Goal: Use online tool/utility: Utilize a website feature to perform a specific function

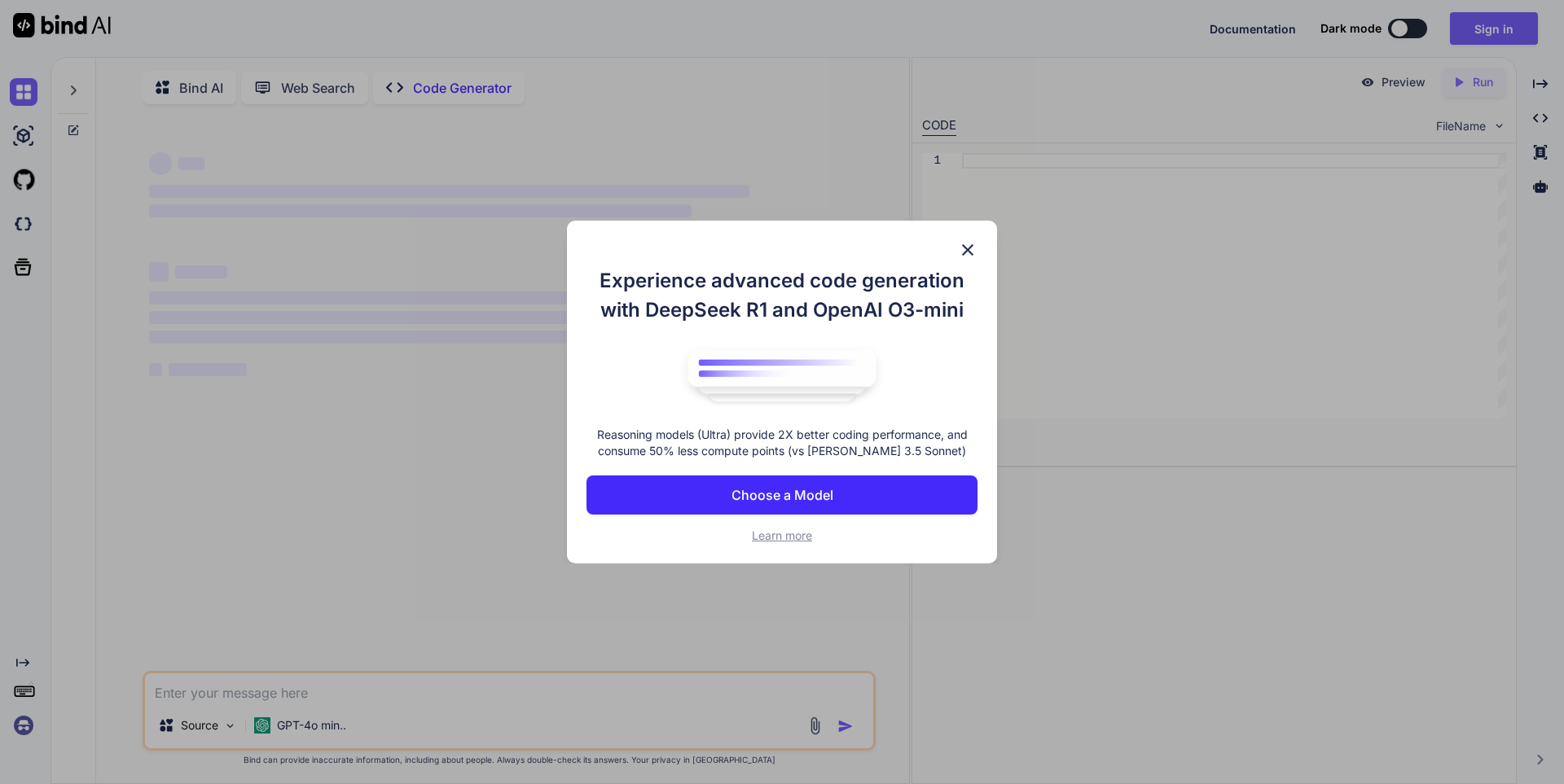
scroll to position [7, 0]
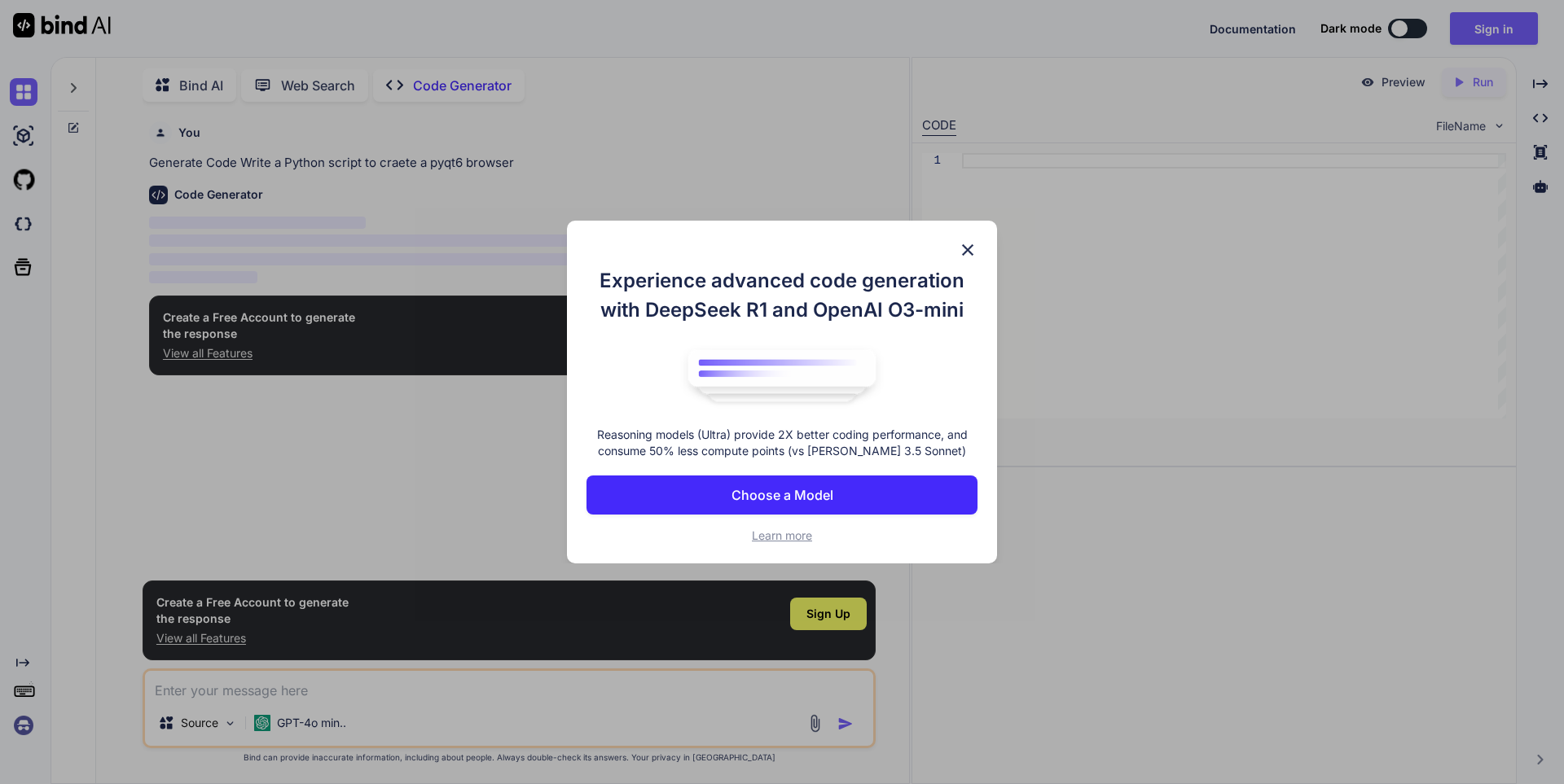
click at [867, 500] on button "Choose a Model" at bounding box center [782, 495] width 391 height 39
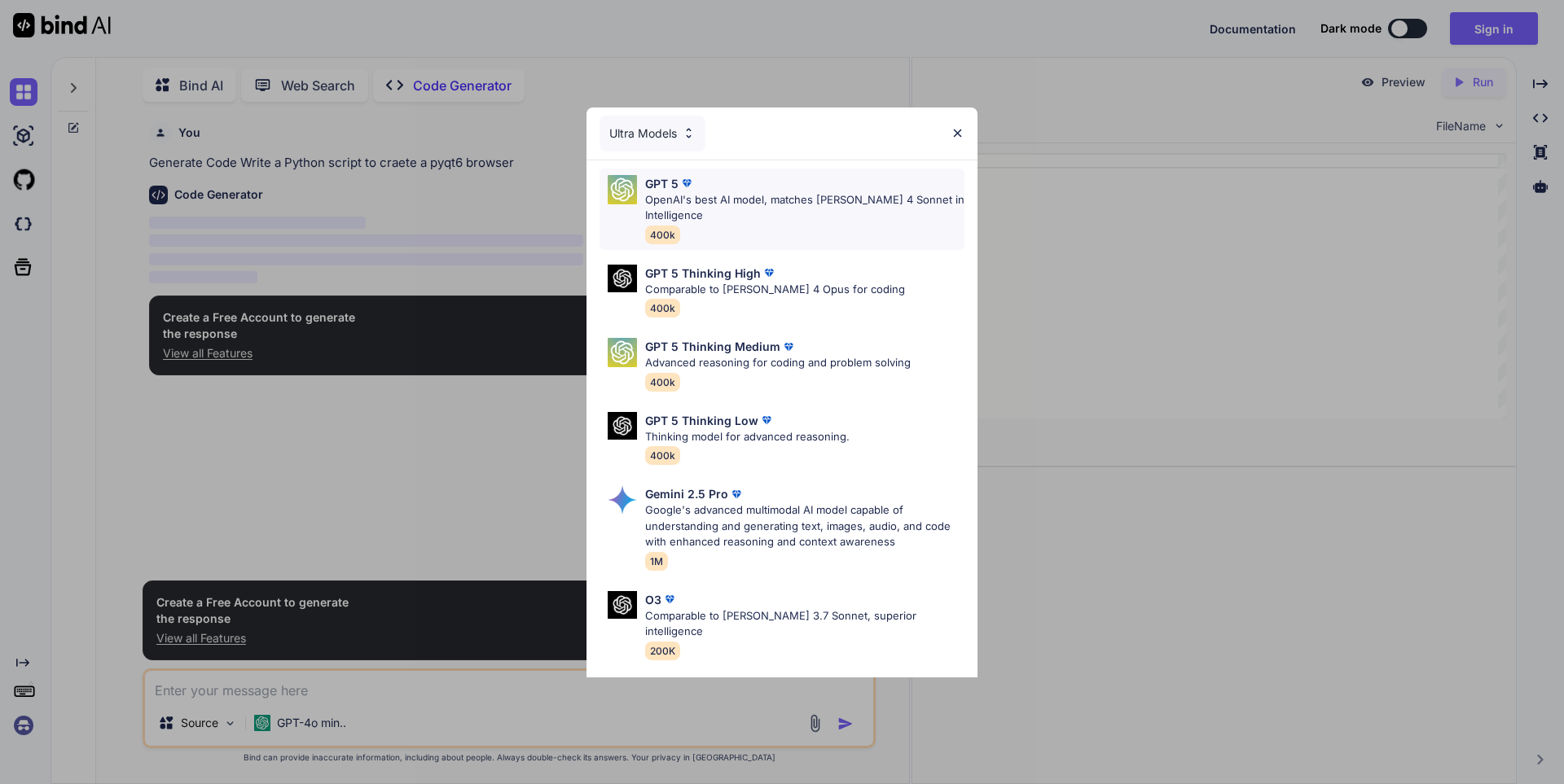
type textarea "x"
click at [821, 231] on div "GPT 5 OpenAI's best AI model, matches [PERSON_NAME] 4 Sonnet in Intelligence 40…" at bounding box center [805, 209] width 320 height 68
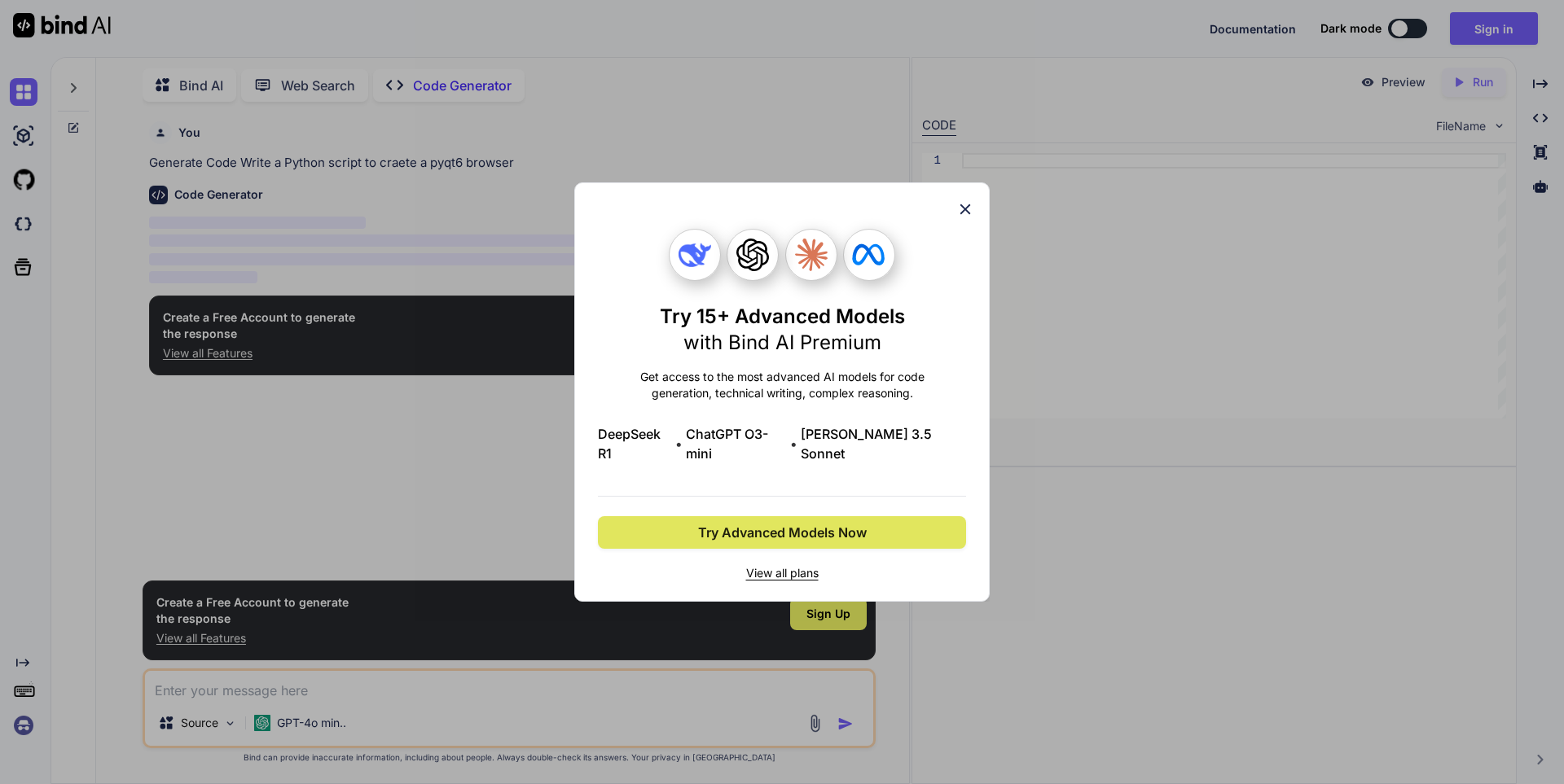
click at [785, 522] on span "Try Advanced Models Now" at bounding box center [782, 532] width 169 height 20
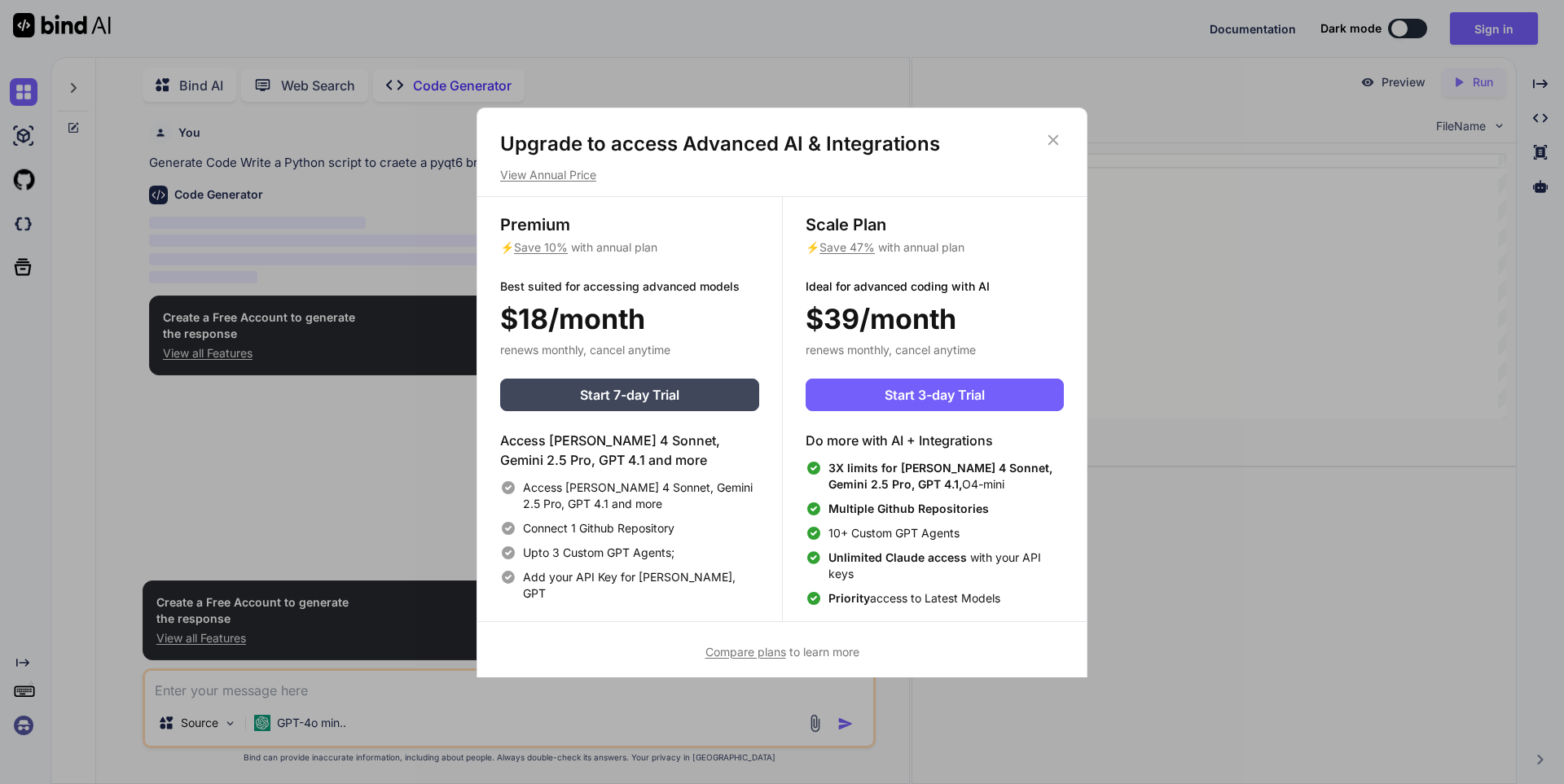
click at [1049, 133] on icon at bounding box center [1053, 140] width 18 height 18
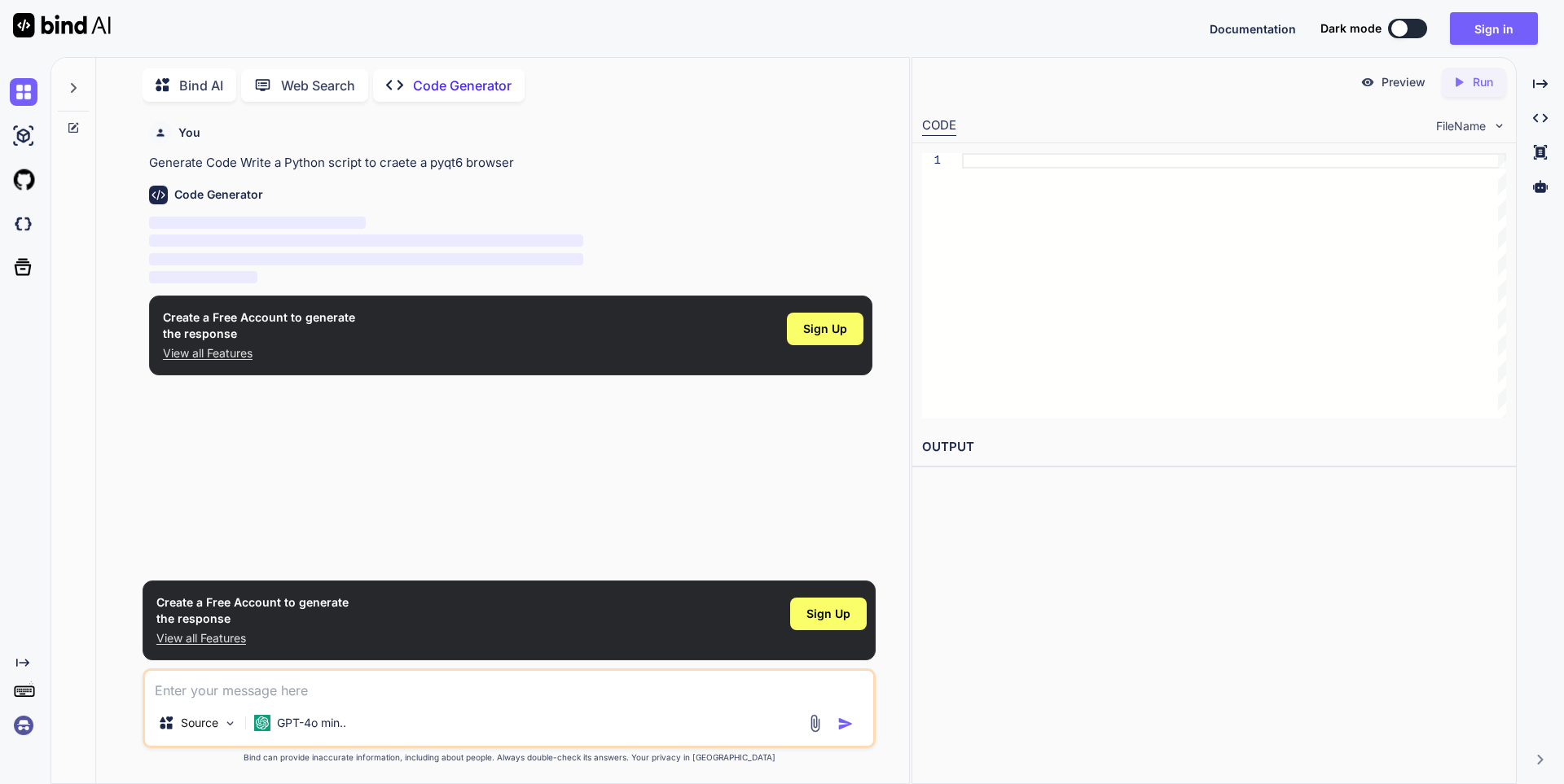
click at [1538, 18] on div "Sign in" at bounding box center [1501, 28] width 101 height 33
click at [1512, 23] on button "Sign in" at bounding box center [1494, 28] width 88 height 33
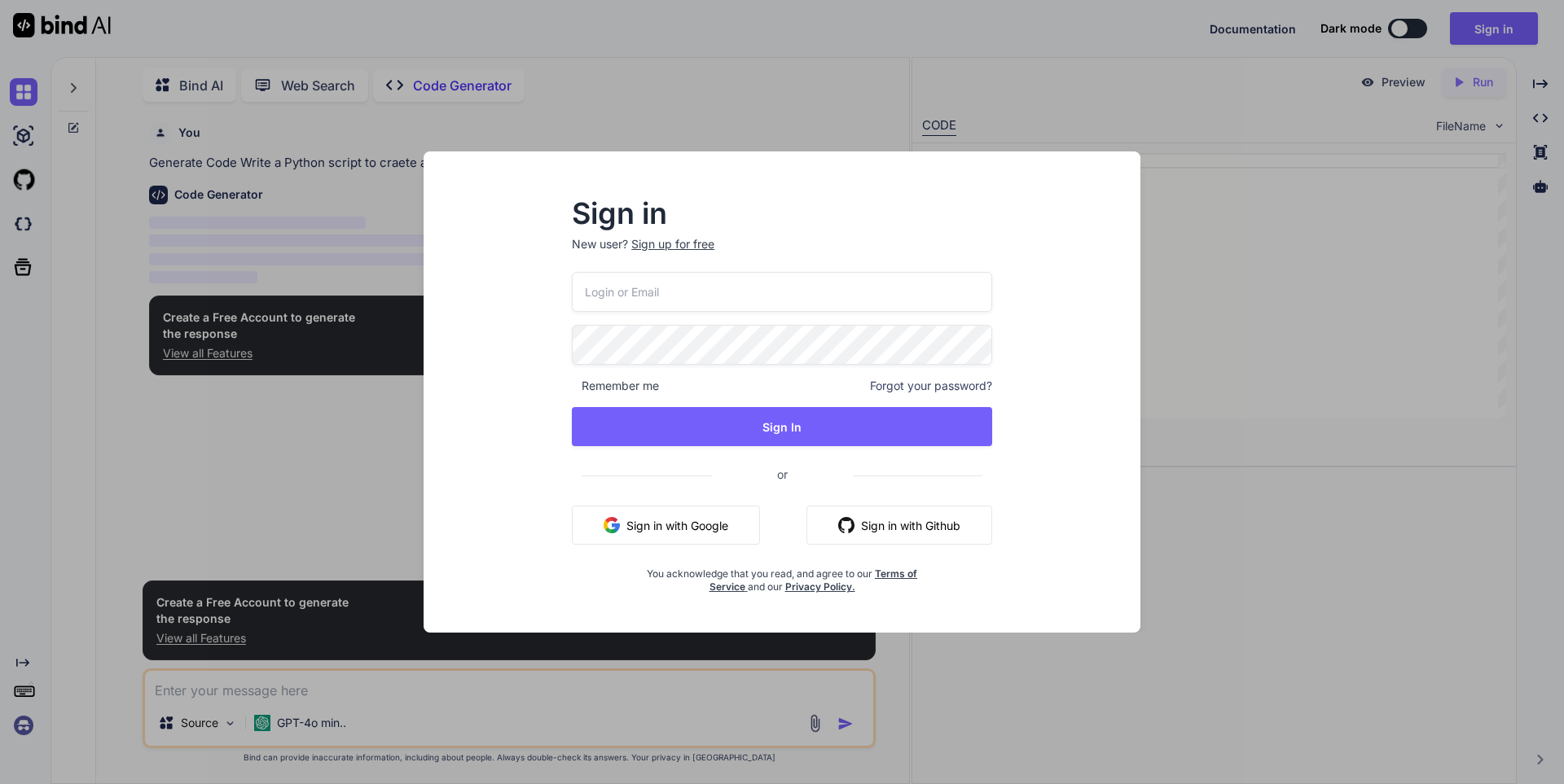
click at [720, 536] on button "Sign in with Google" at bounding box center [666, 525] width 188 height 39
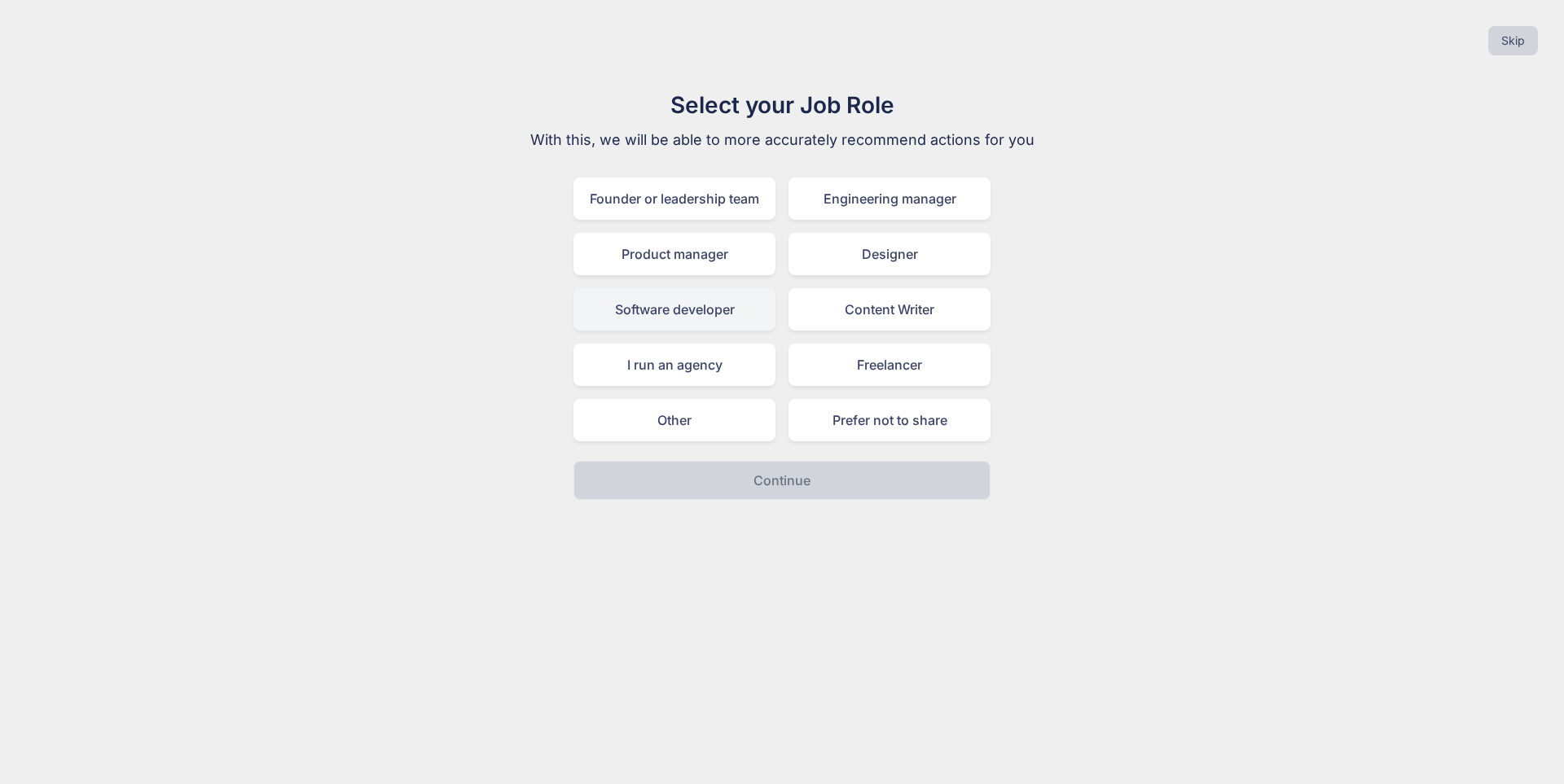
click at [704, 315] on div "Software developer" at bounding box center [674, 309] width 202 height 42
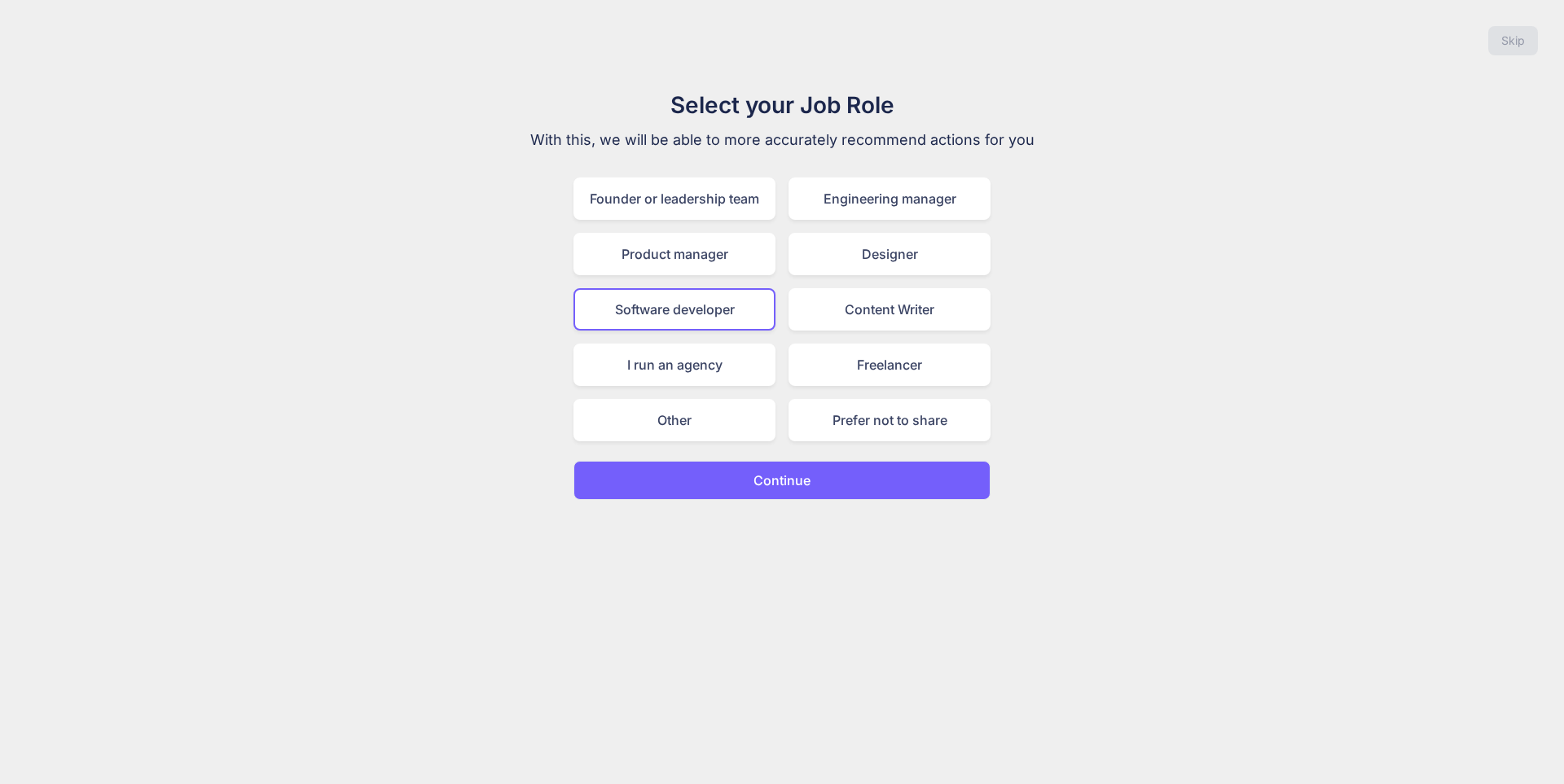
click at [776, 481] on p "Continue" at bounding box center [782, 480] width 57 height 20
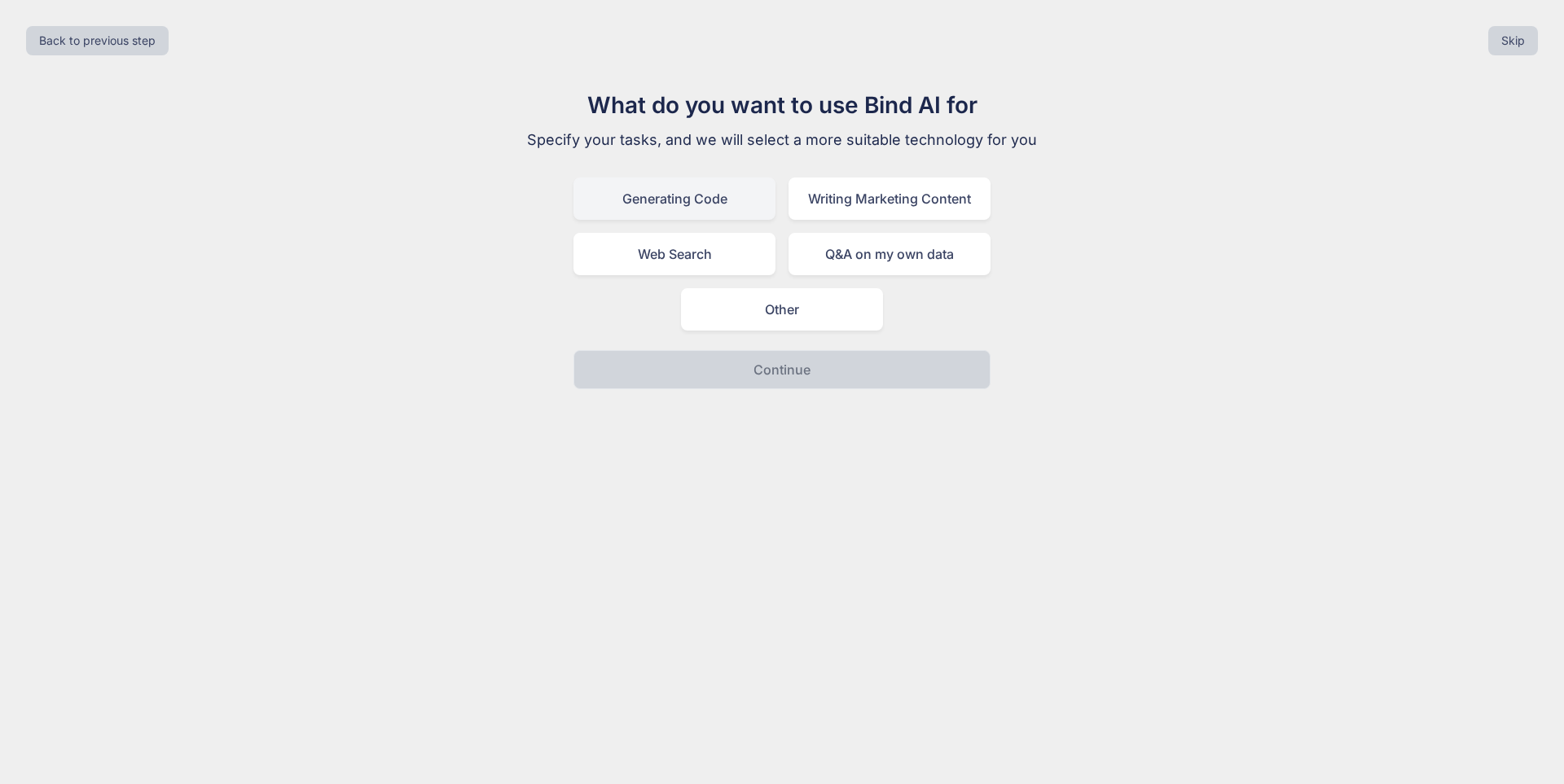
click at [629, 197] on div "Generating Code" at bounding box center [674, 198] width 202 height 42
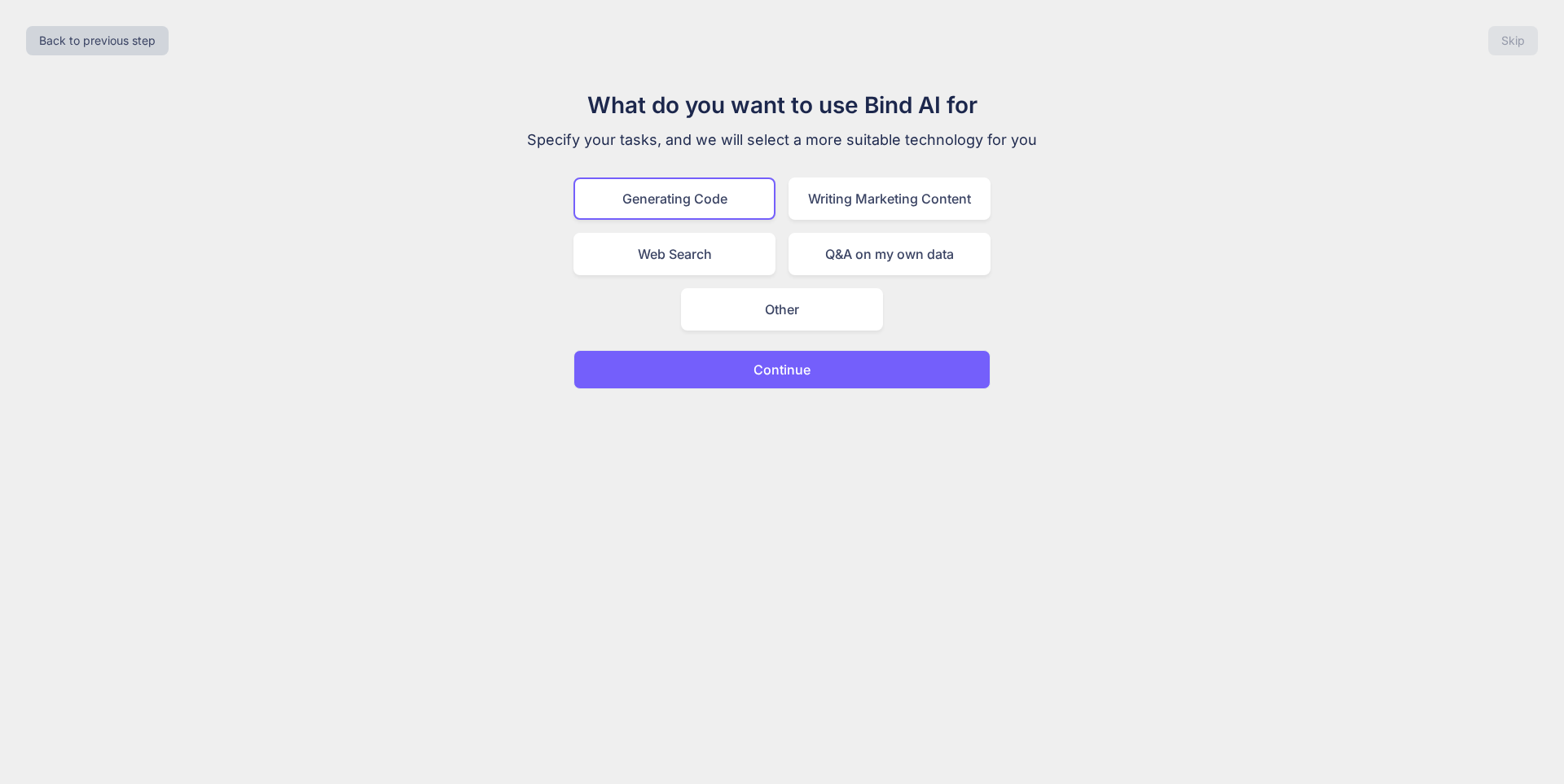
click at [737, 373] on button "Continue" at bounding box center [782, 370] width 417 height 39
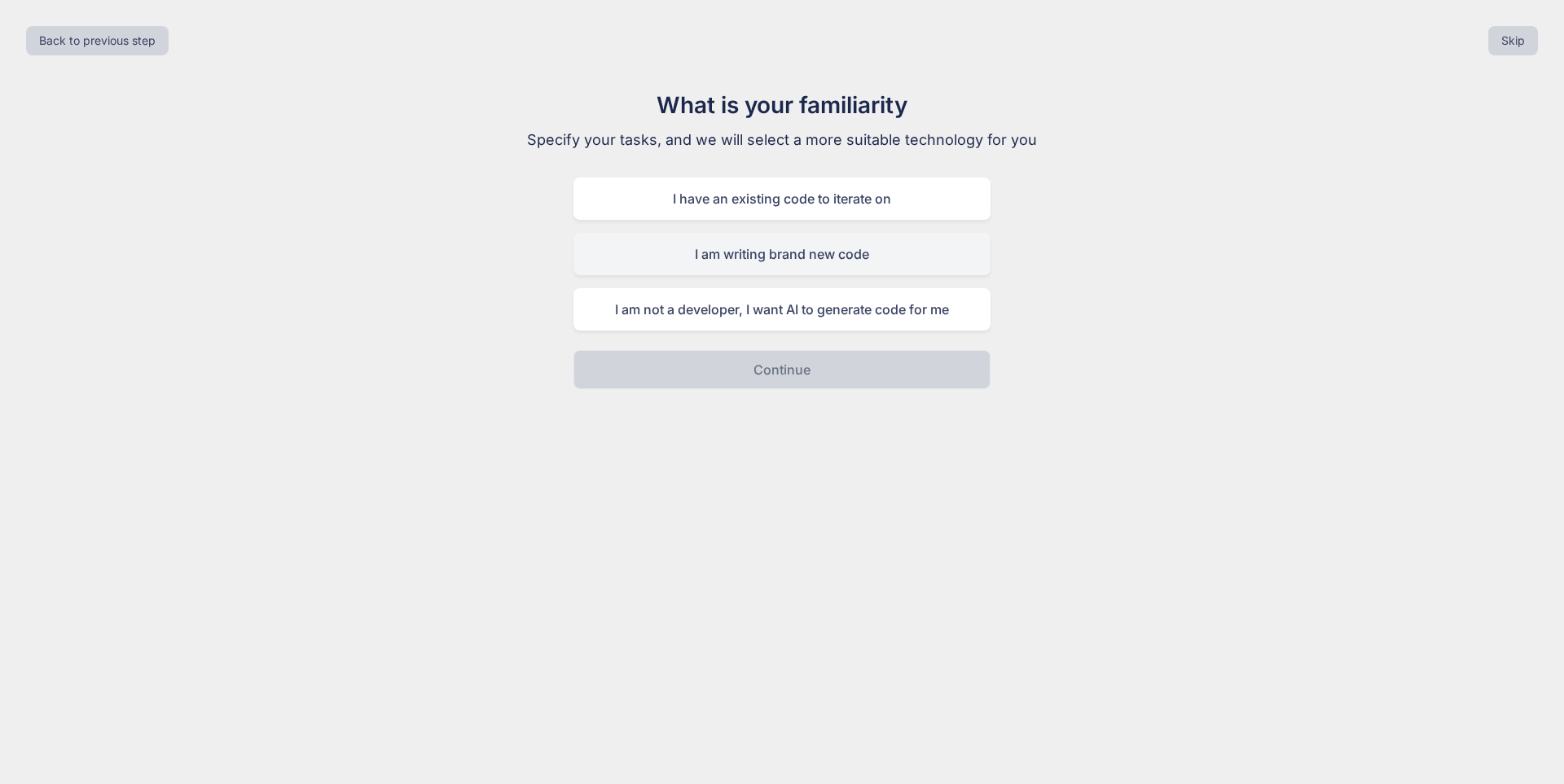
click at [711, 250] on div "I am writing brand new code" at bounding box center [782, 253] width 417 height 42
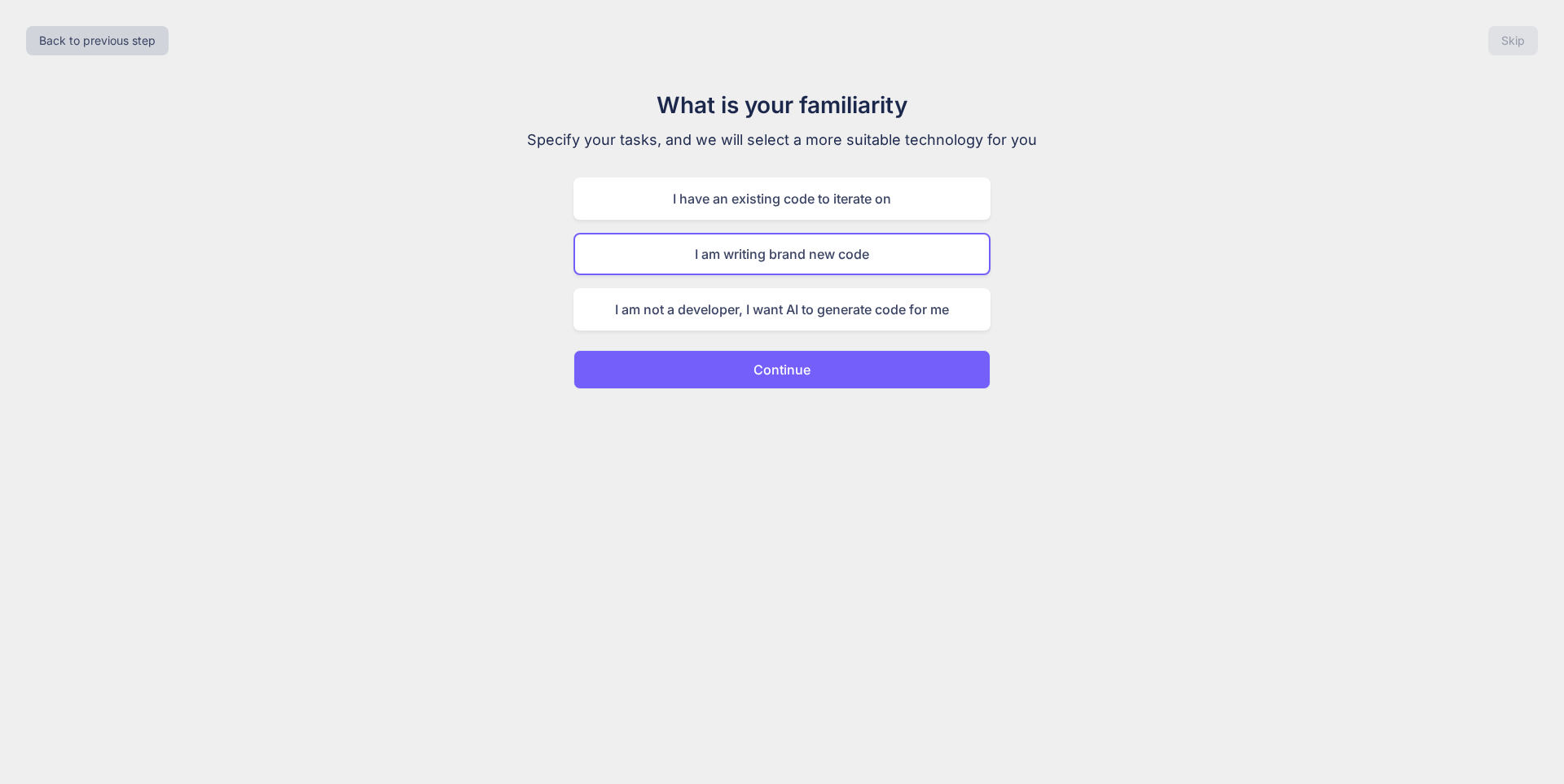
click at [749, 372] on button "Continue" at bounding box center [782, 370] width 417 height 39
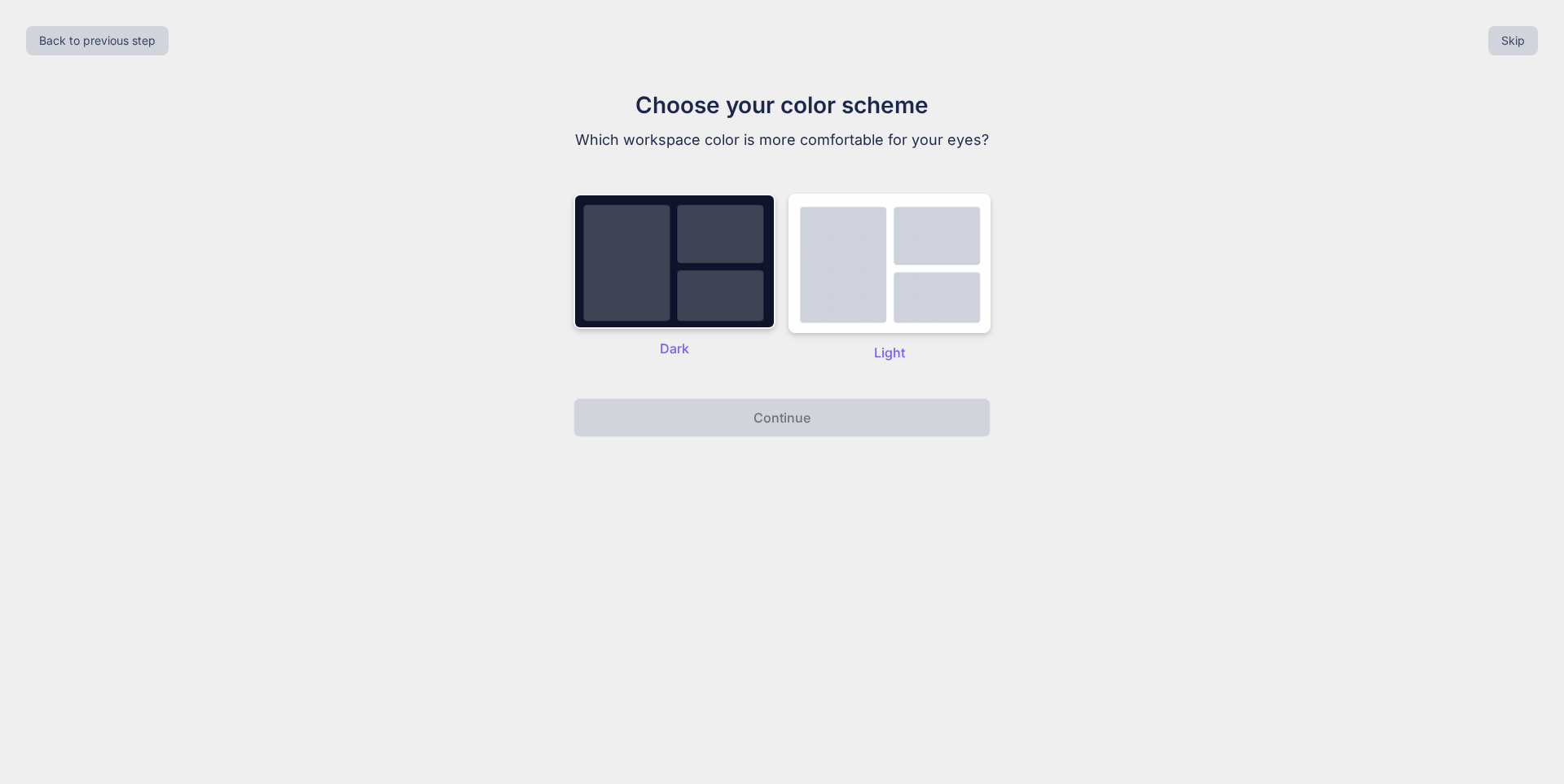
click at [718, 286] on img at bounding box center [674, 261] width 202 height 135
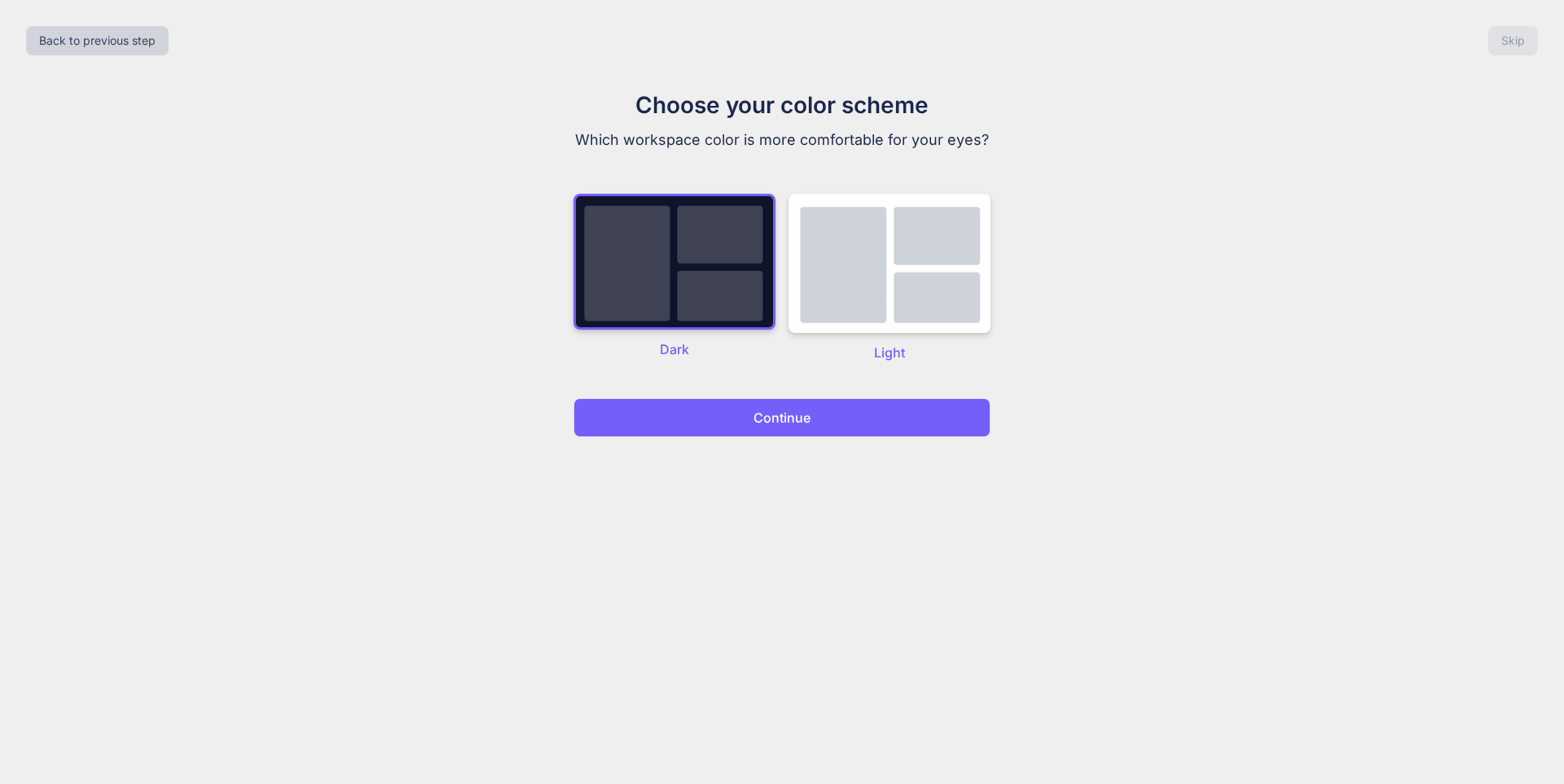
click at [750, 427] on button "Continue" at bounding box center [782, 418] width 417 height 39
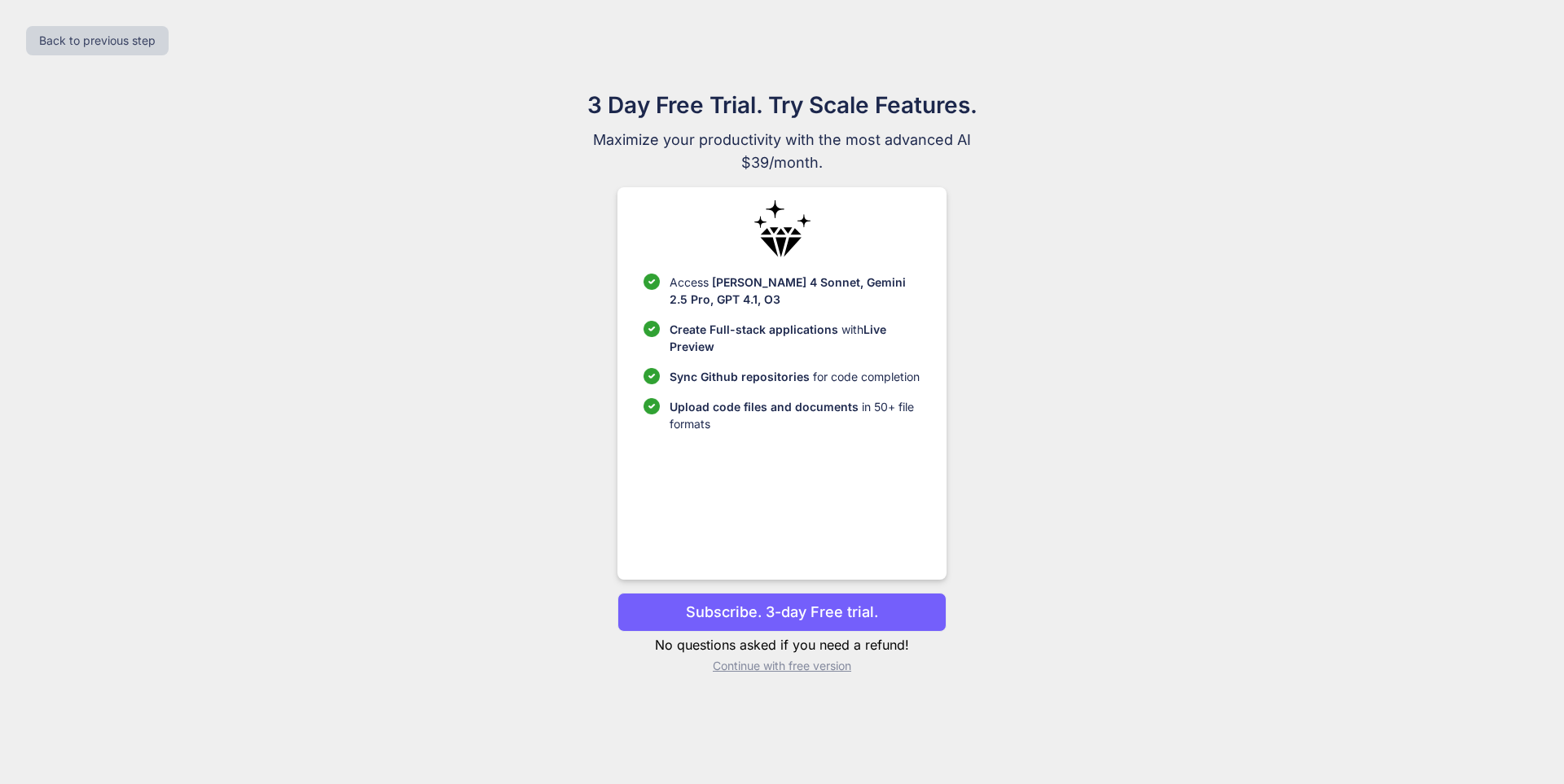
click at [796, 666] on p "Continue with free version" at bounding box center [782, 666] width 328 height 16
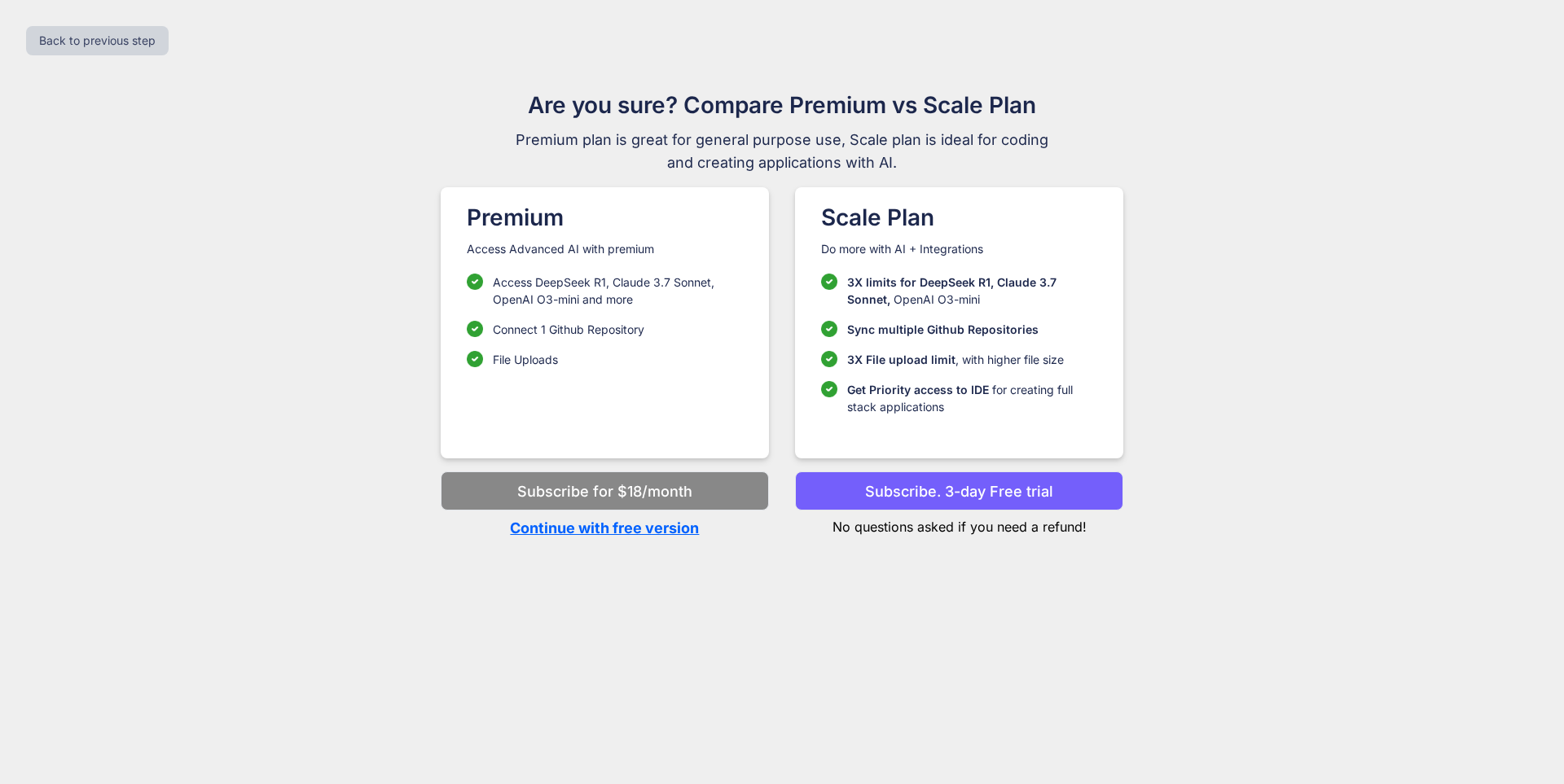
click at [620, 527] on p "Continue with free version" at bounding box center [605, 528] width 328 height 22
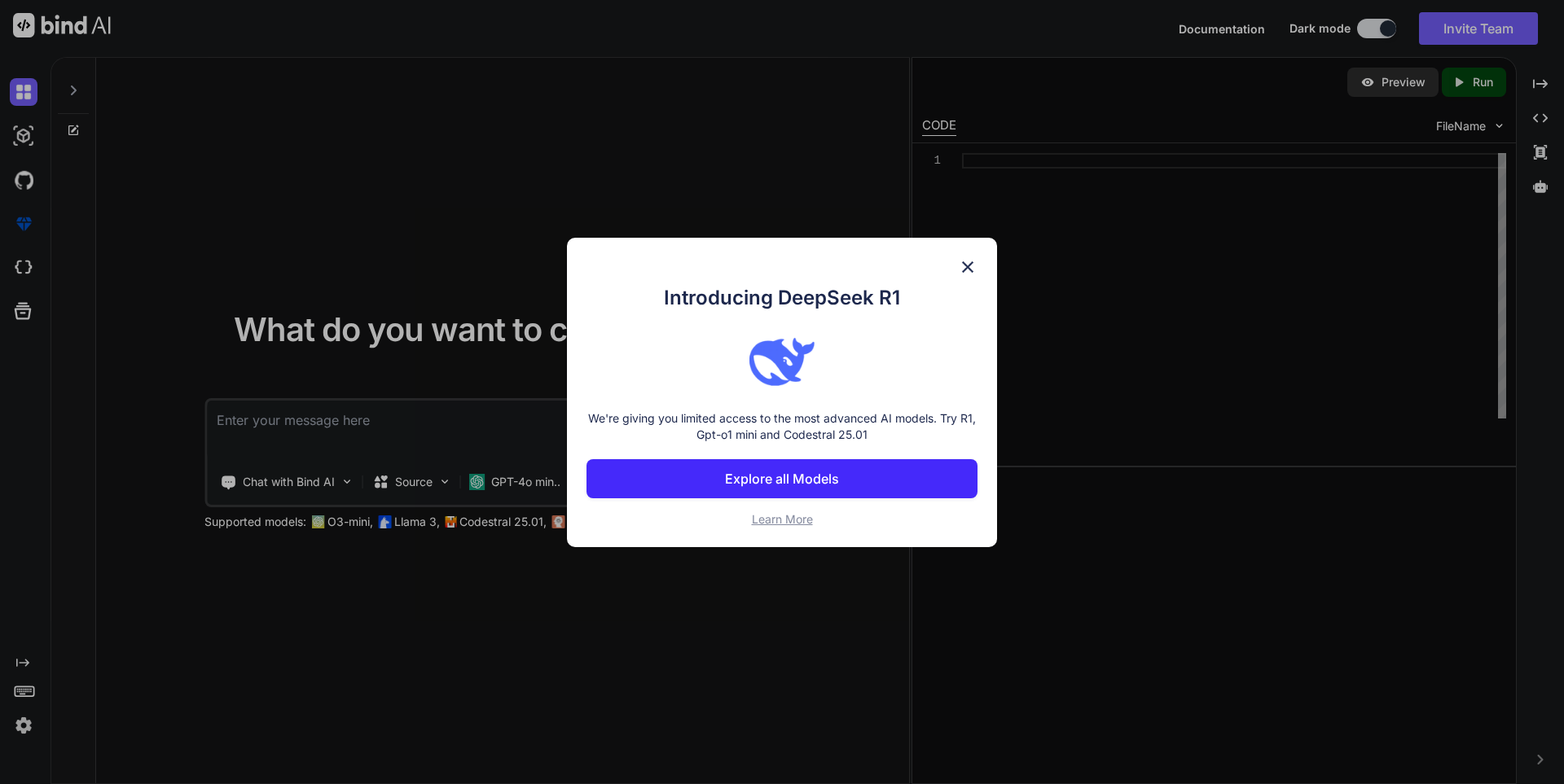
click at [794, 485] on p "Explore all Models" at bounding box center [782, 479] width 114 height 20
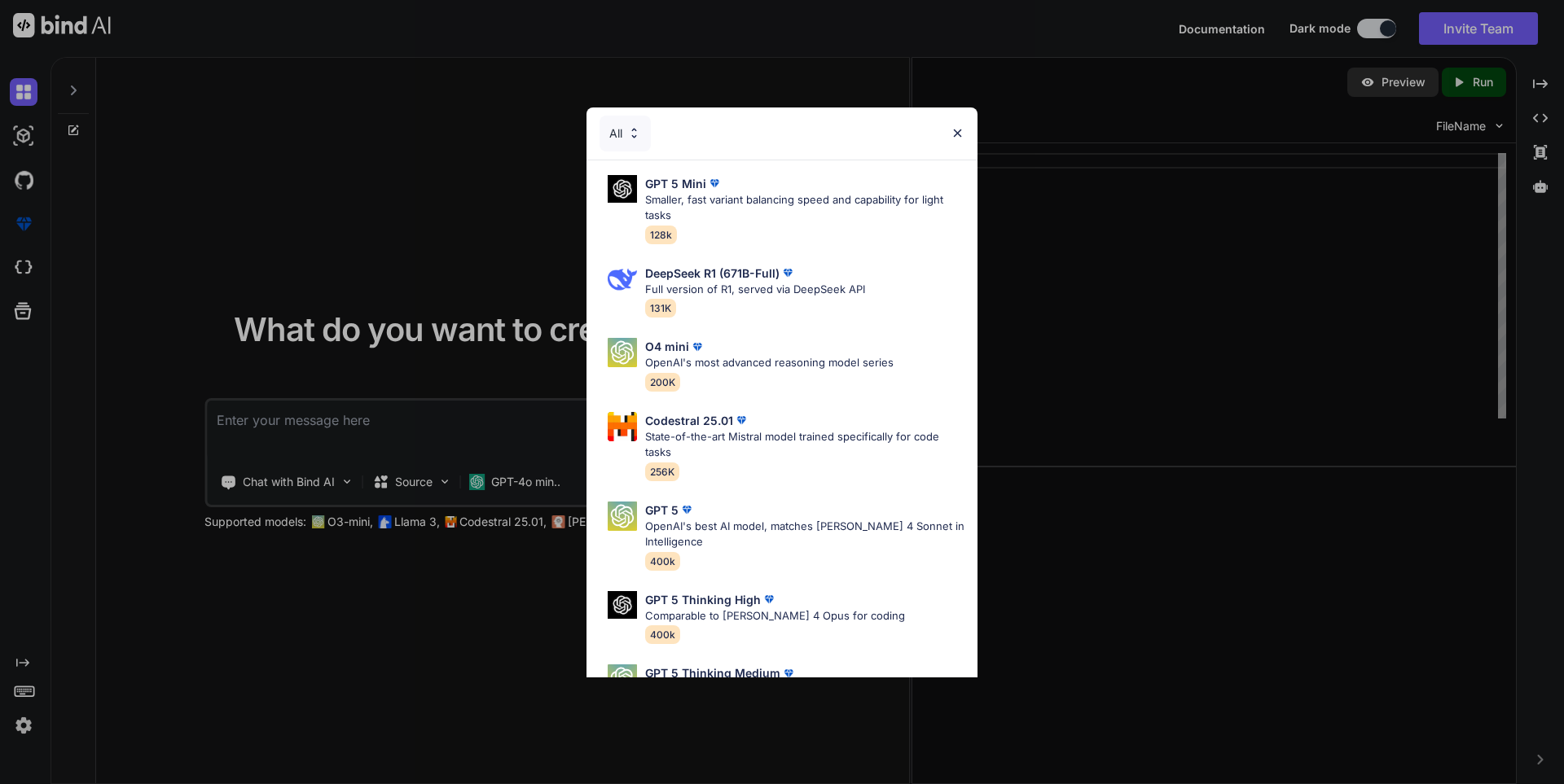
click at [627, 138] on img at bounding box center [633, 133] width 14 height 14
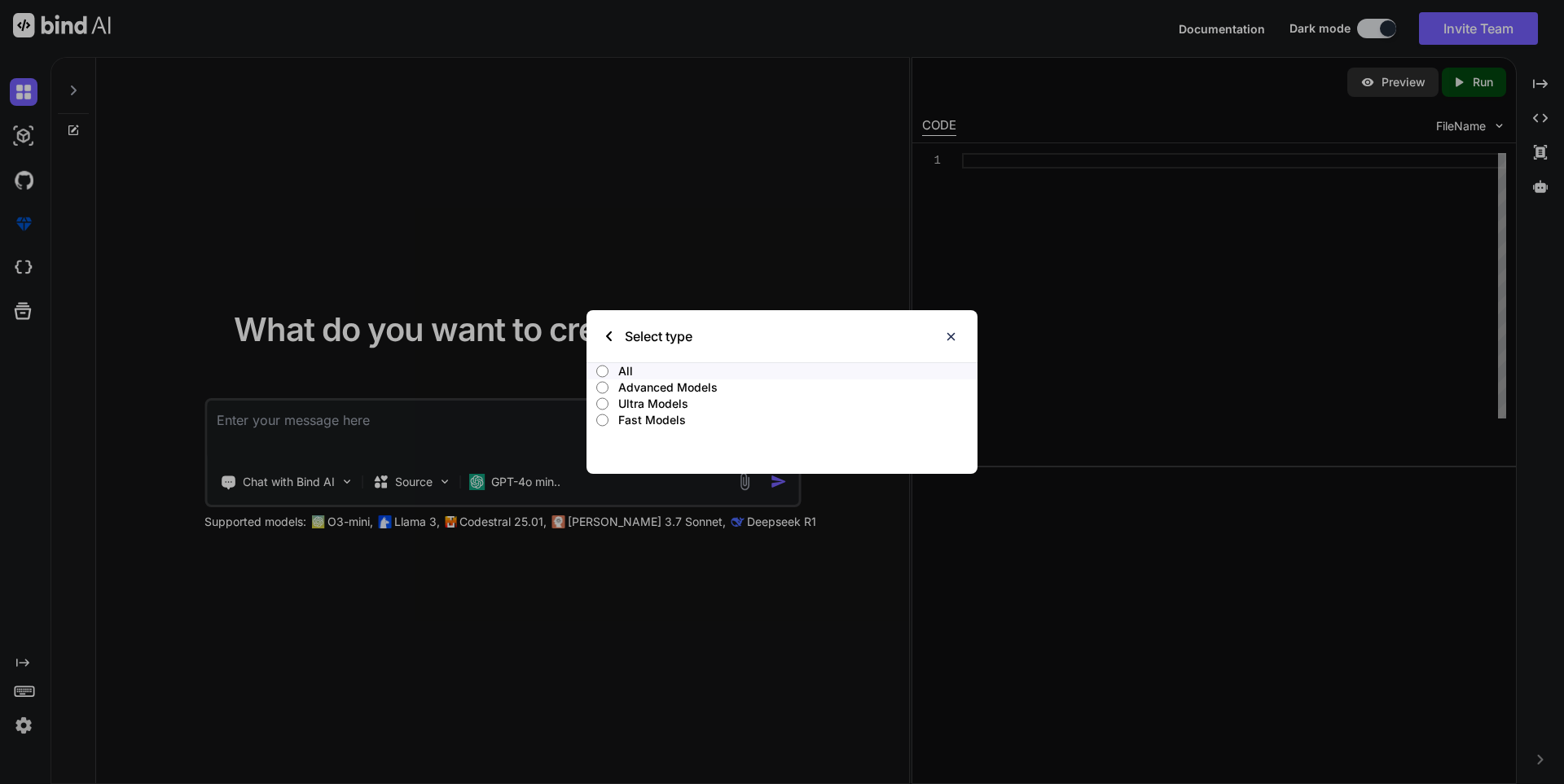
click at [662, 419] on p "Fast Models" at bounding box center [798, 420] width 360 height 16
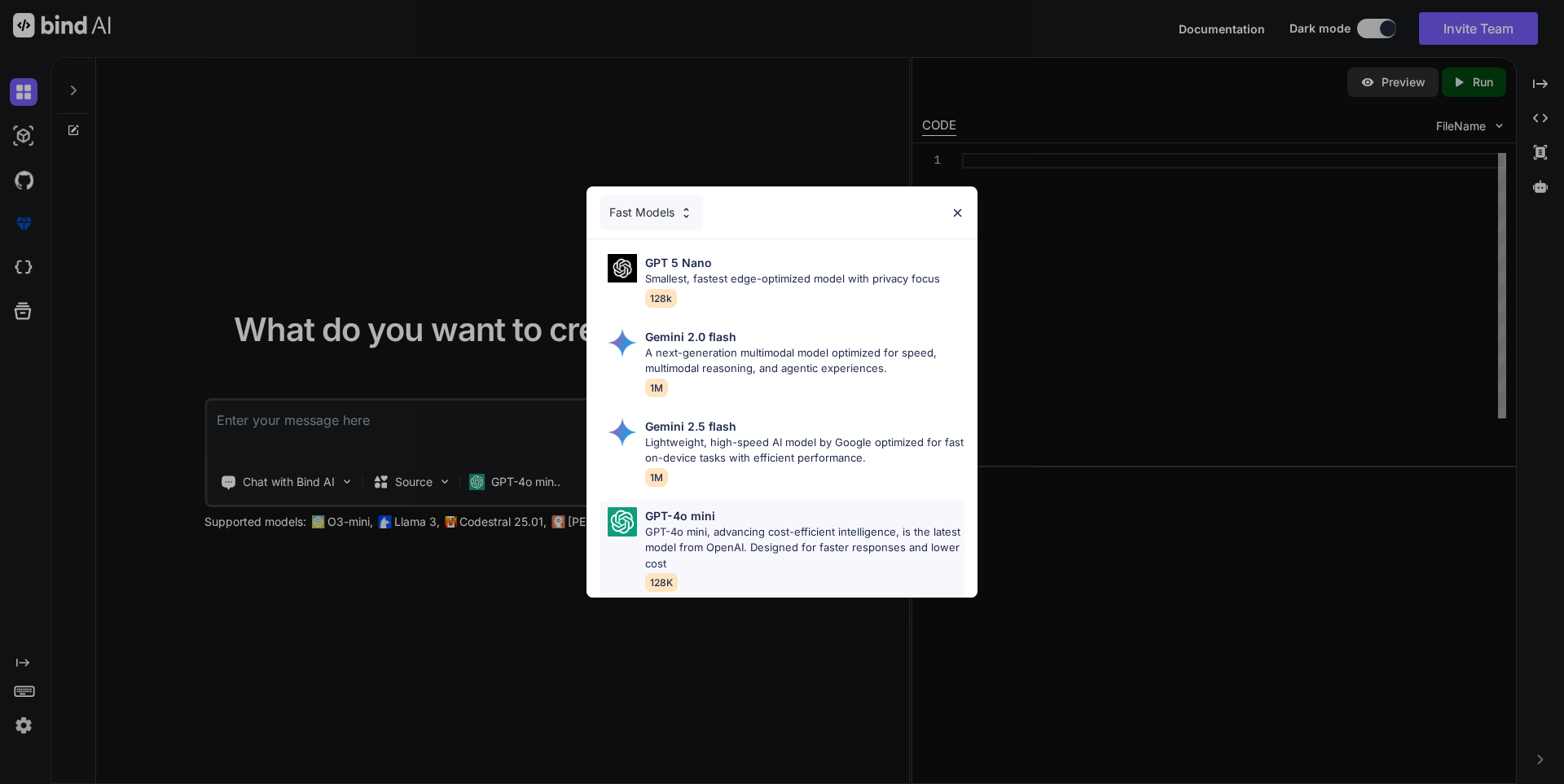
click at [716, 524] on p "GPT-4o mini, advancing cost-efficient intelligence, is the latest model from Op…" at bounding box center [805, 548] width 320 height 48
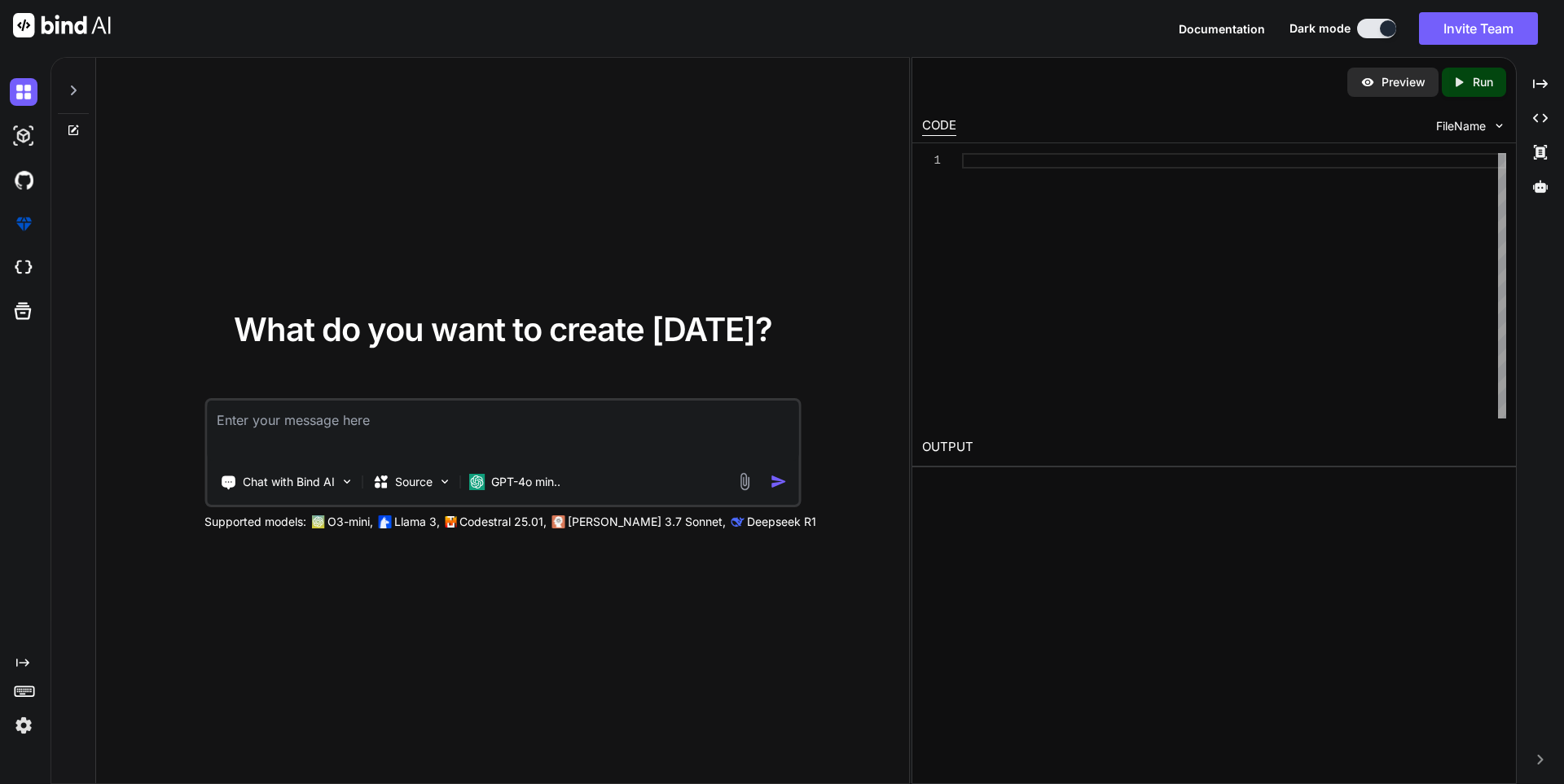
click at [501, 406] on textarea at bounding box center [502, 430] width 592 height 61
click at [558, 441] on textarea at bounding box center [502, 430] width 592 height 61
paste textarea "craete a pyqt6 browser"
type textarea "craete a pyqt6 browser"
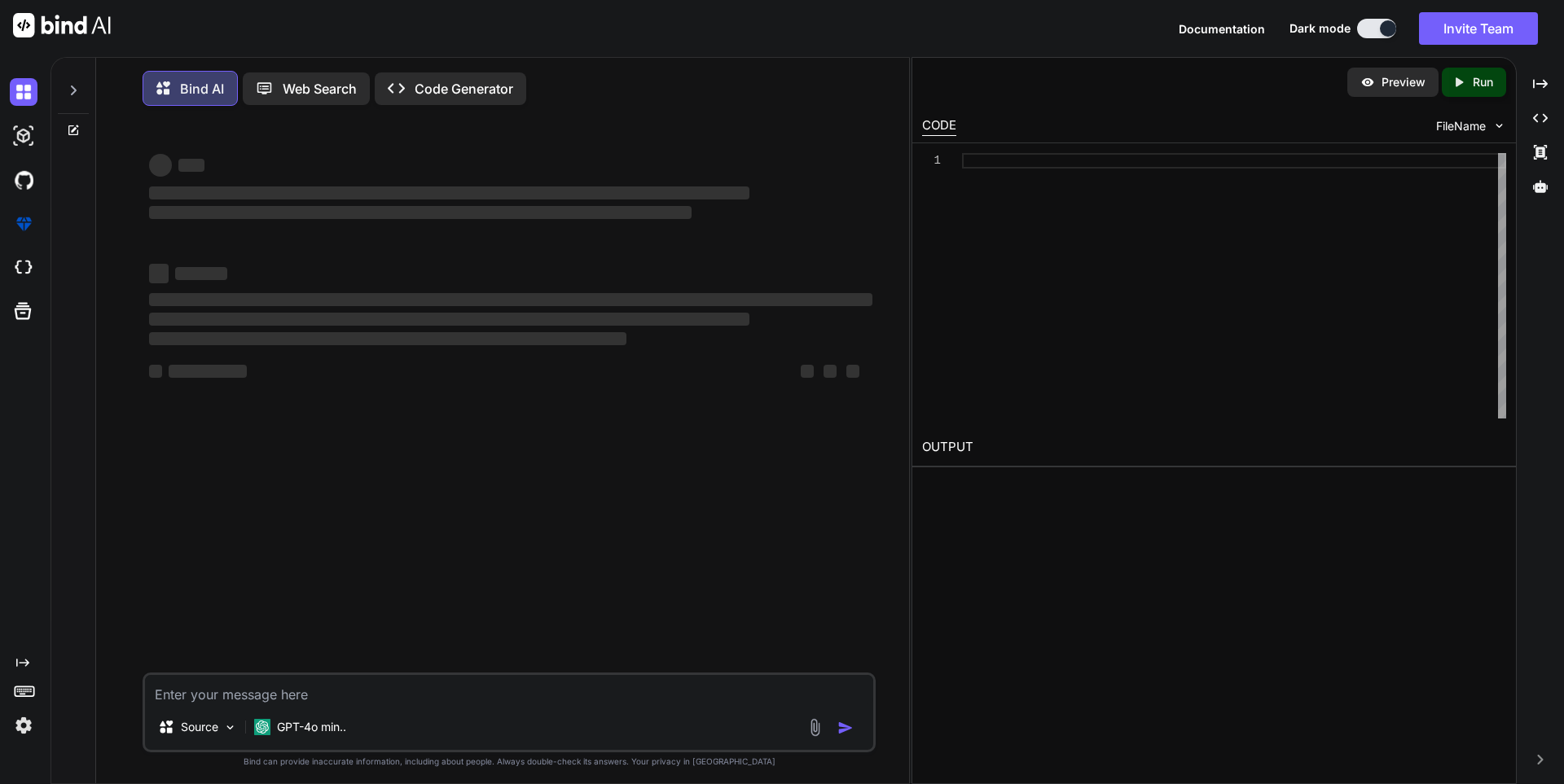
scroll to position [8, 0]
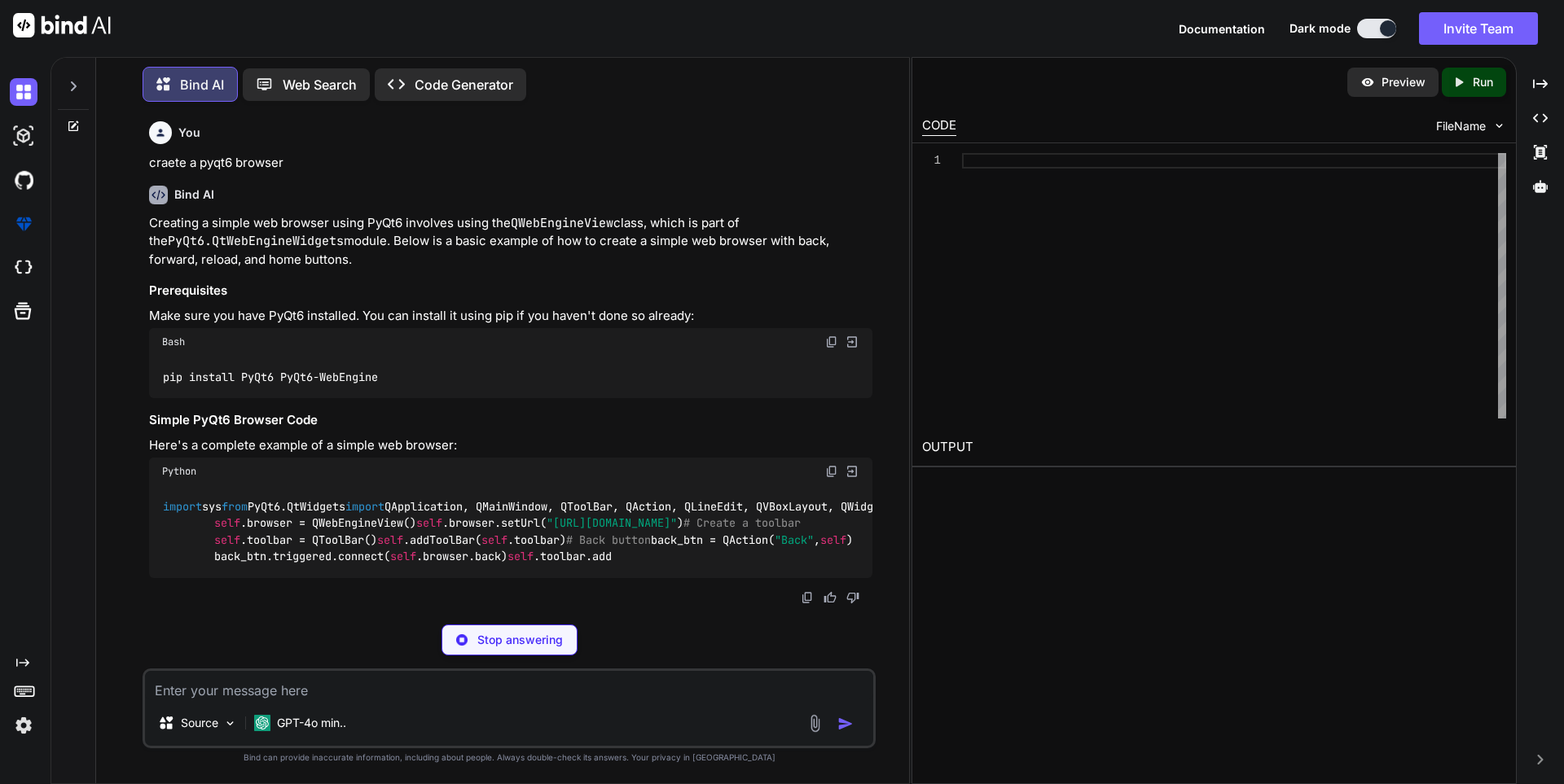
click at [1000, 154] on div at bounding box center [1234, 285] width 544 height 265
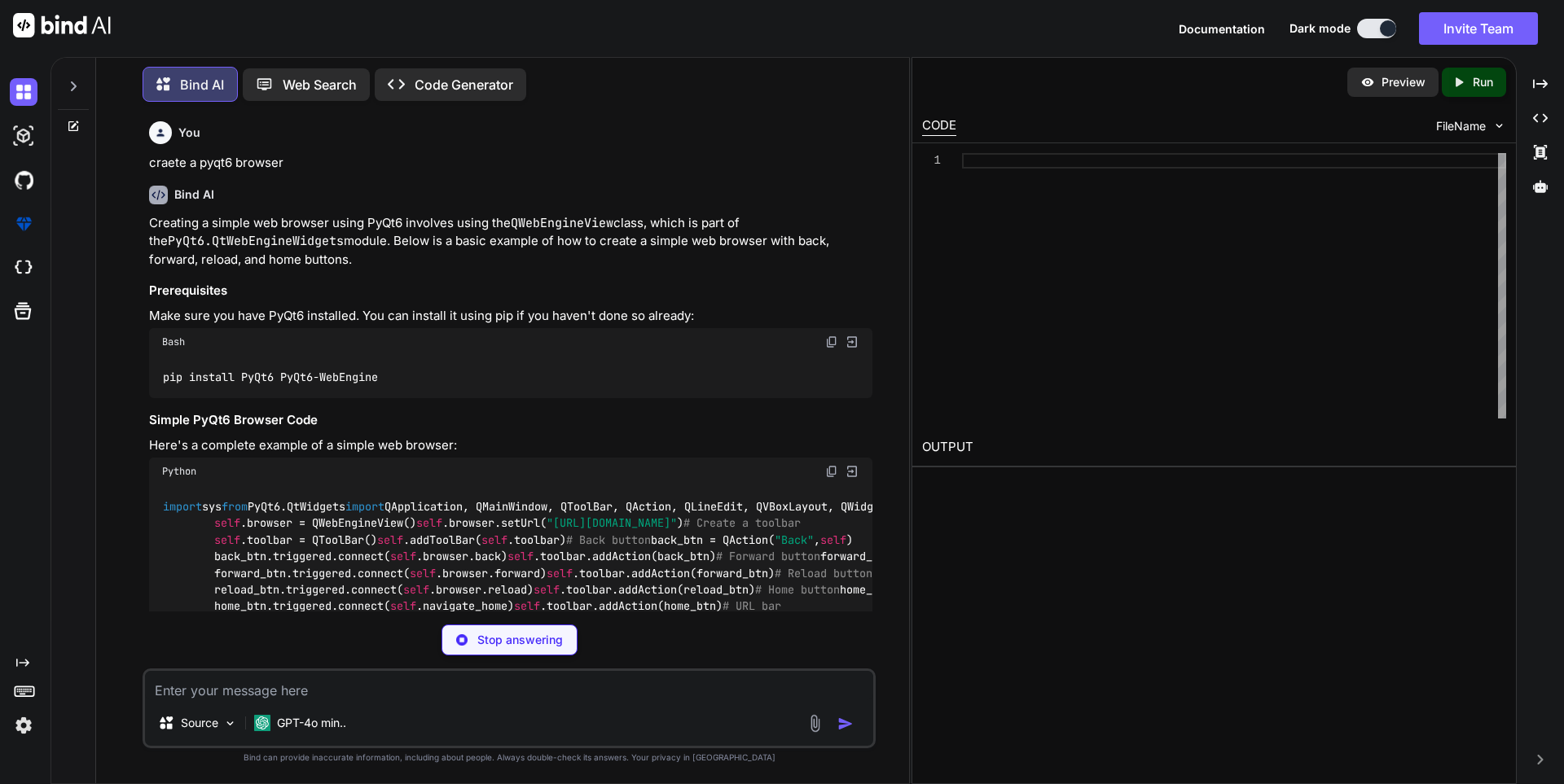
click at [1414, 85] on p "Preview" at bounding box center [1403, 82] width 44 height 16
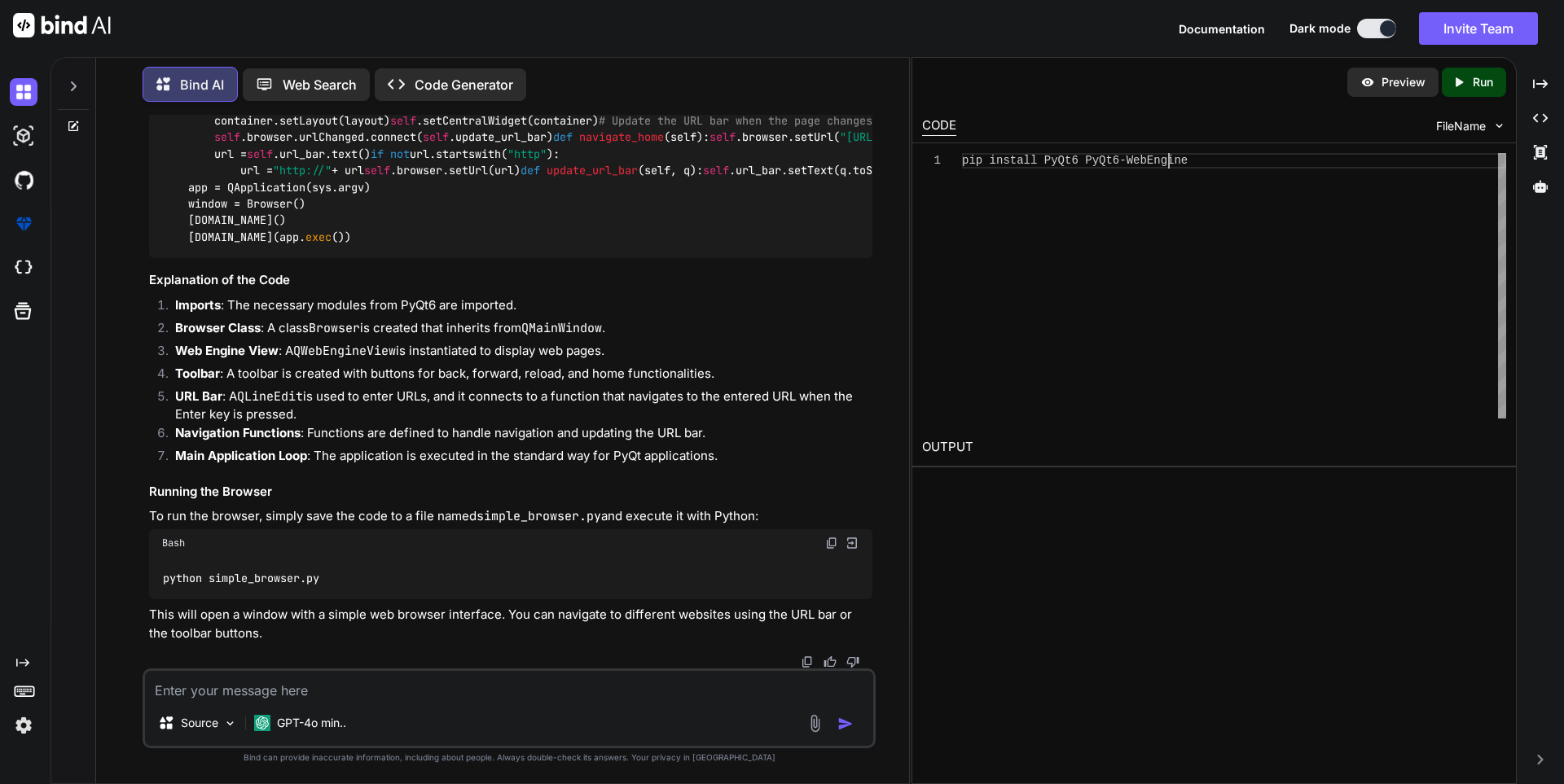
click at [1149, 195] on div "pip install PyQt6 PyQt6-WebEngine" at bounding box center [1234, 285] width 544 height 265
click at [1464, 80] on icon "Created with Pixso." at bounding box center [1459, 82] width 15 height 15
click at [1373, 86] on img at bounding box center [1367, 82] width 15 height 15
click at [1380, 88] on div "Preview" at bounding box center [1393, 82] width 91 height 29
click at [1373, 27] on button at bounding box center [1377, 28] width 39 height 20
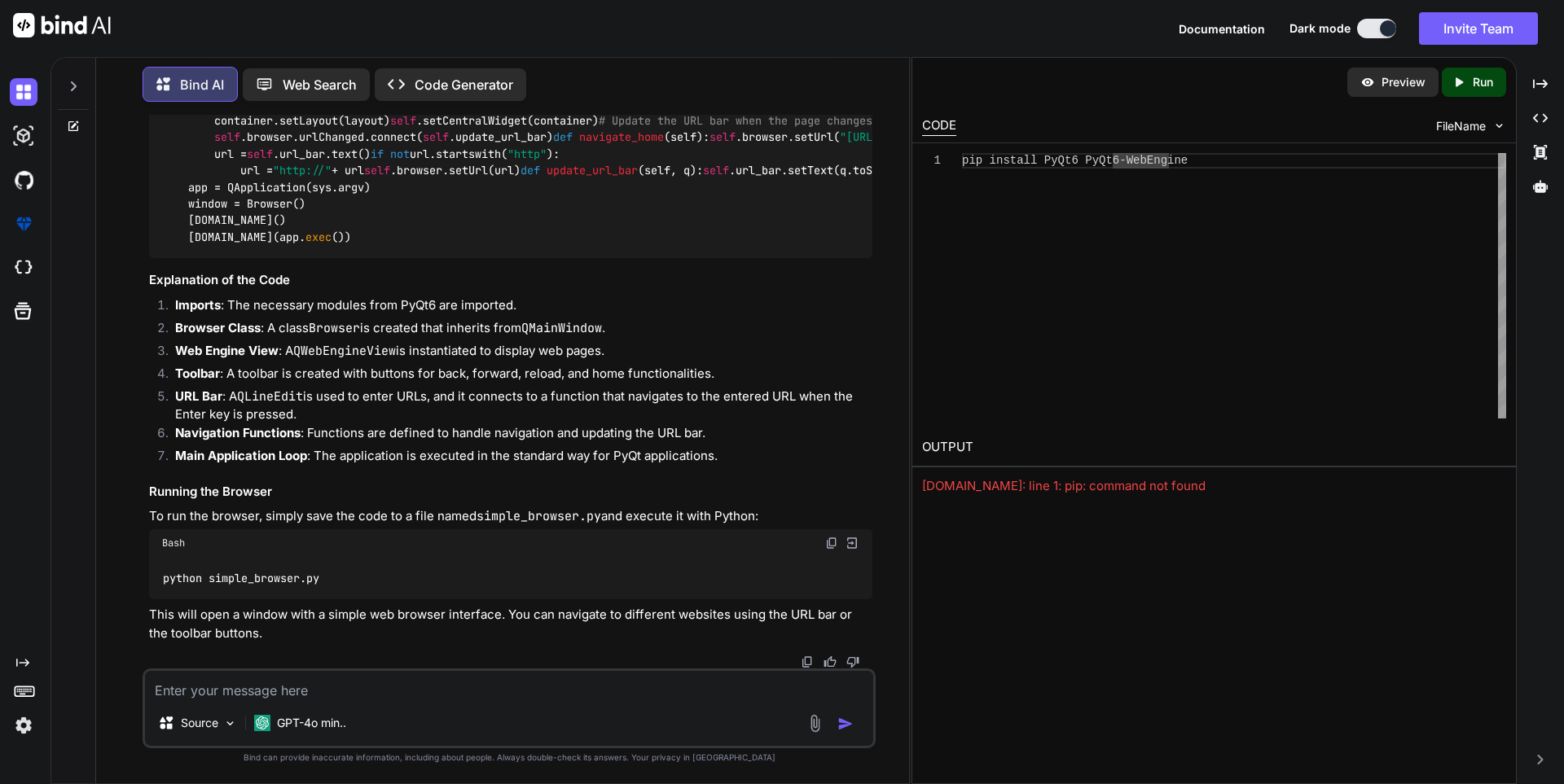
scroll to position [7, 0]
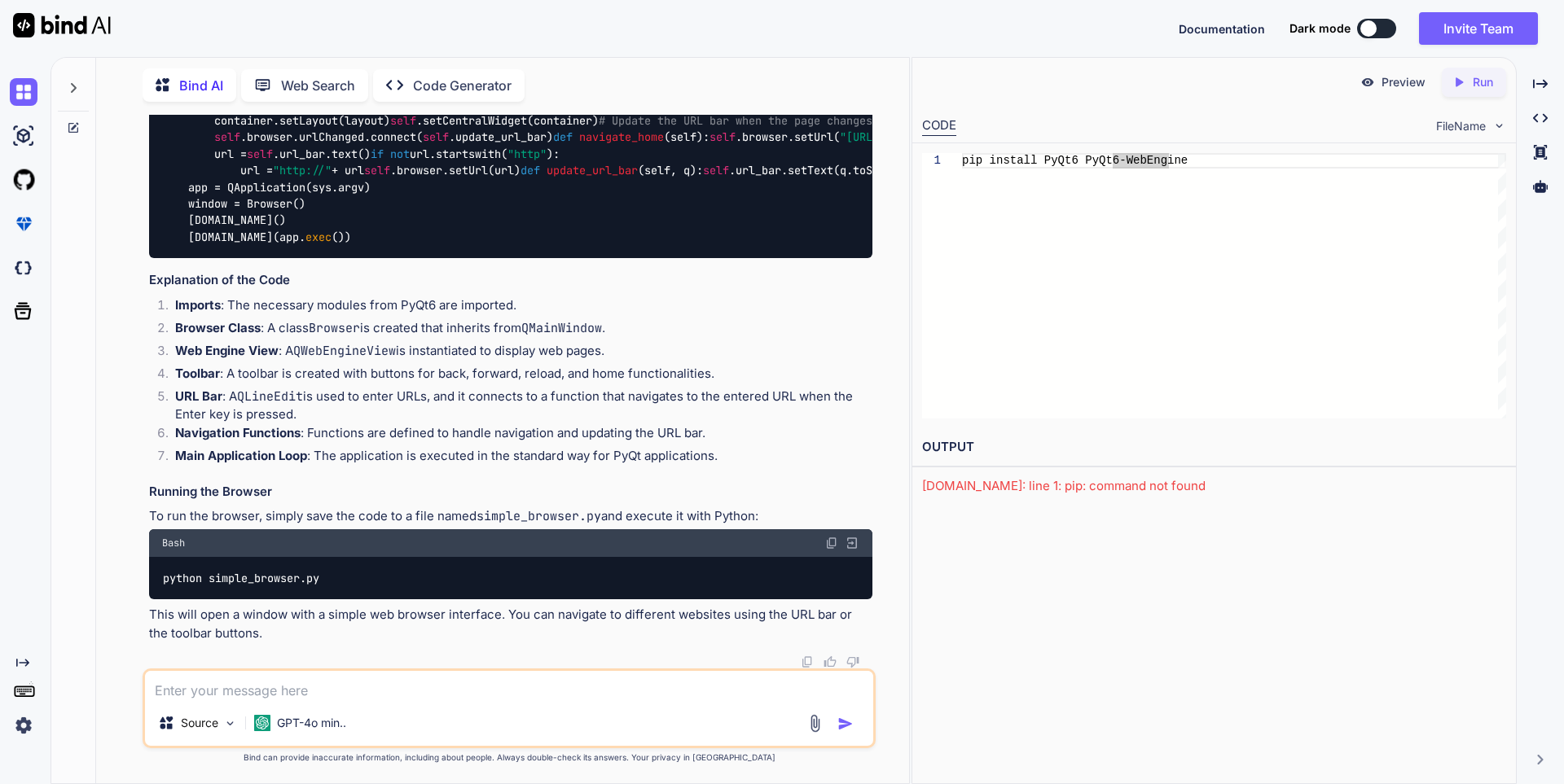
click at [1340, 171] on div "pip install PyQt6 PyQt6-WebEngine" at bounding box center [1234, 285] width 544 height 265
drag, startPoint x: 1398, startPoint y: 74, endPoint x: 1392, endPoint y: 81, distance: 9.2
click at [1398, 74] on p "Preview" at bounding box center [1403, 82] width 44 height 16
click at [790, 397] on li "URL Bar : A QLineEdit is used to enter URLs, and it connects to a function that…" at bounding box center [517, 405] width 711 height 36
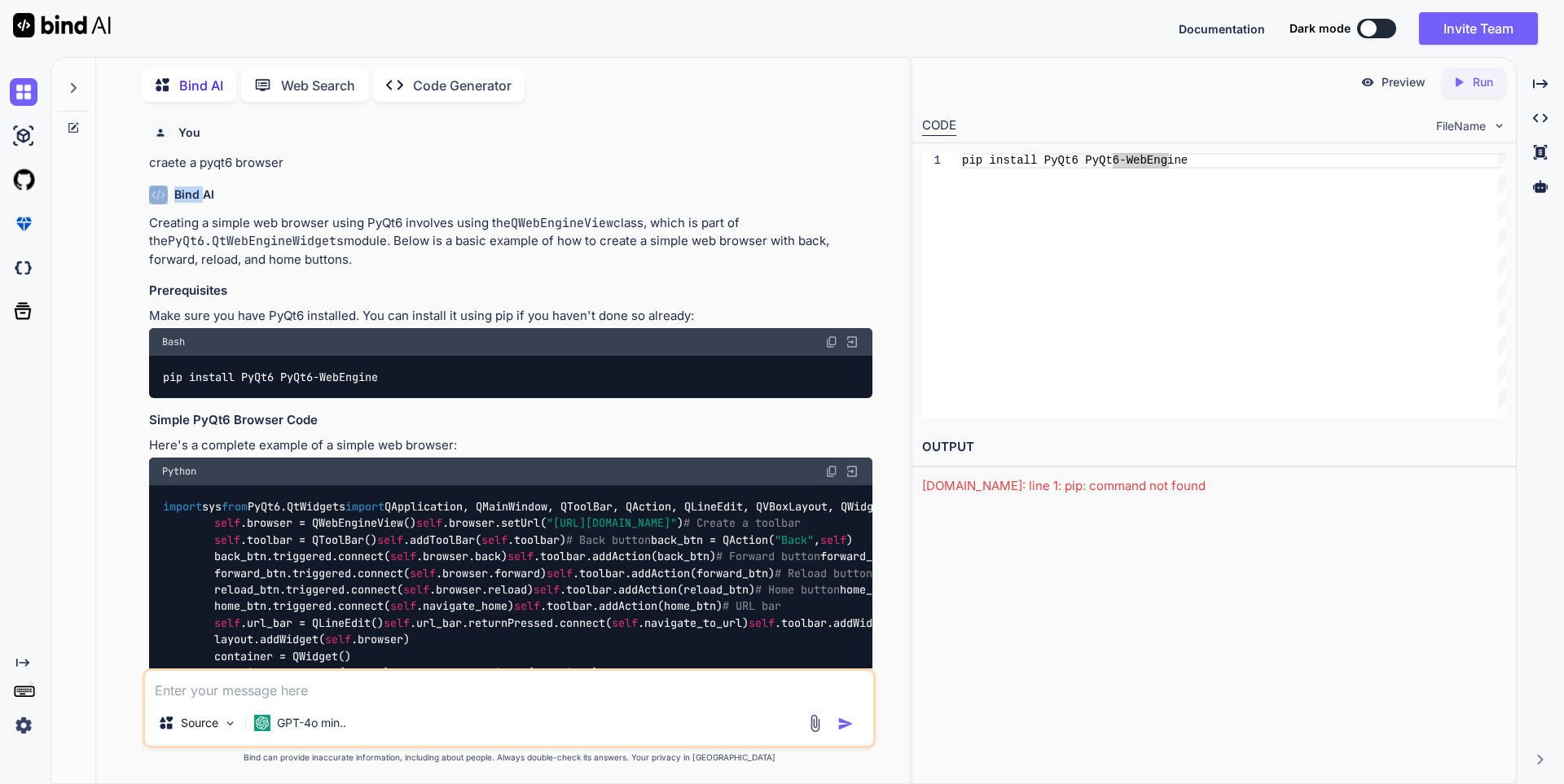
drag, startPoint x: 200, startPoint y: 191, endPoint x: 170, endPoint y: 192, distance: 30.0
click at [170, 192] on div "Bind AI" at bounding box center [510, 195] width 724 height 19
drag, startPoint x: 170, startPoint y: 192, endPoint x: 233, endPoint y: 197, distance: 63.2
click at [233, 197] on div "Bind AI" at bounding box center [510, 195] width 724 height 19
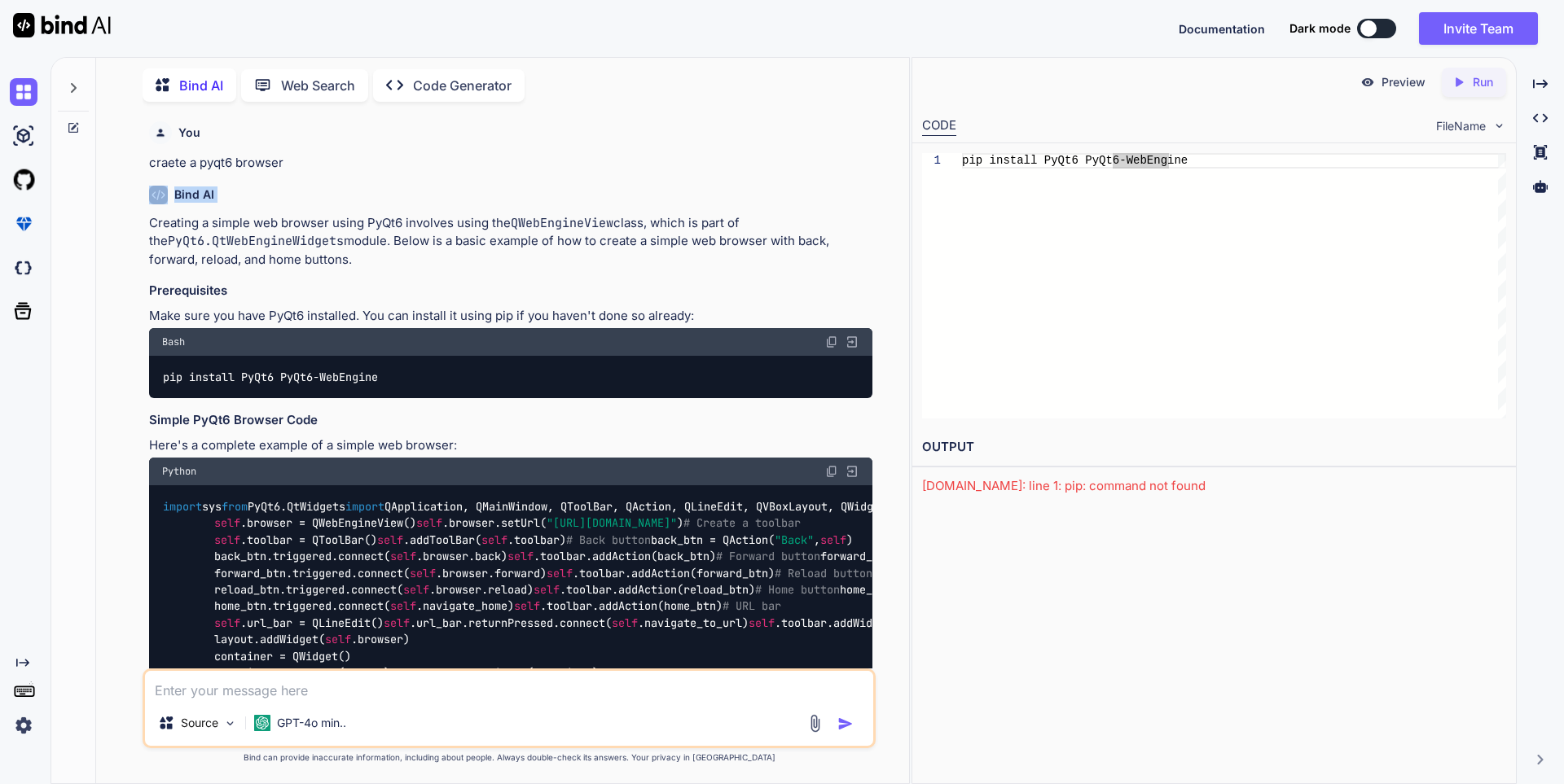
click at [233, 197] on div "Bind AI" at bounding box center [510, 195] width 724 height 19
click at [19, 666] on icon "Created with Pixso." at bounding box center [22, 663] width 13 height 13
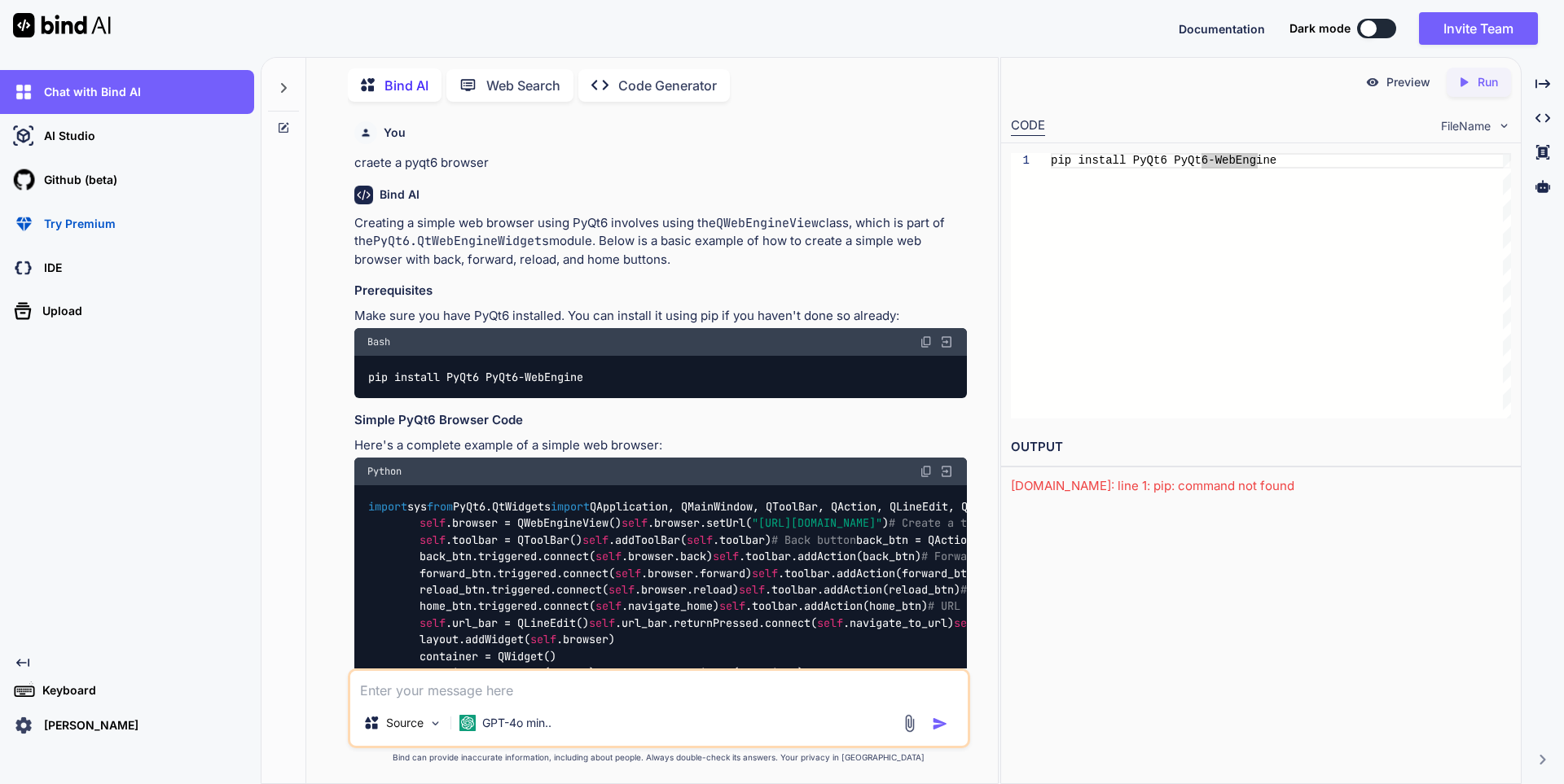
click at [19, 666] on icon "Created with Pixso." at bounding box center [22, 663] width 13 height 13
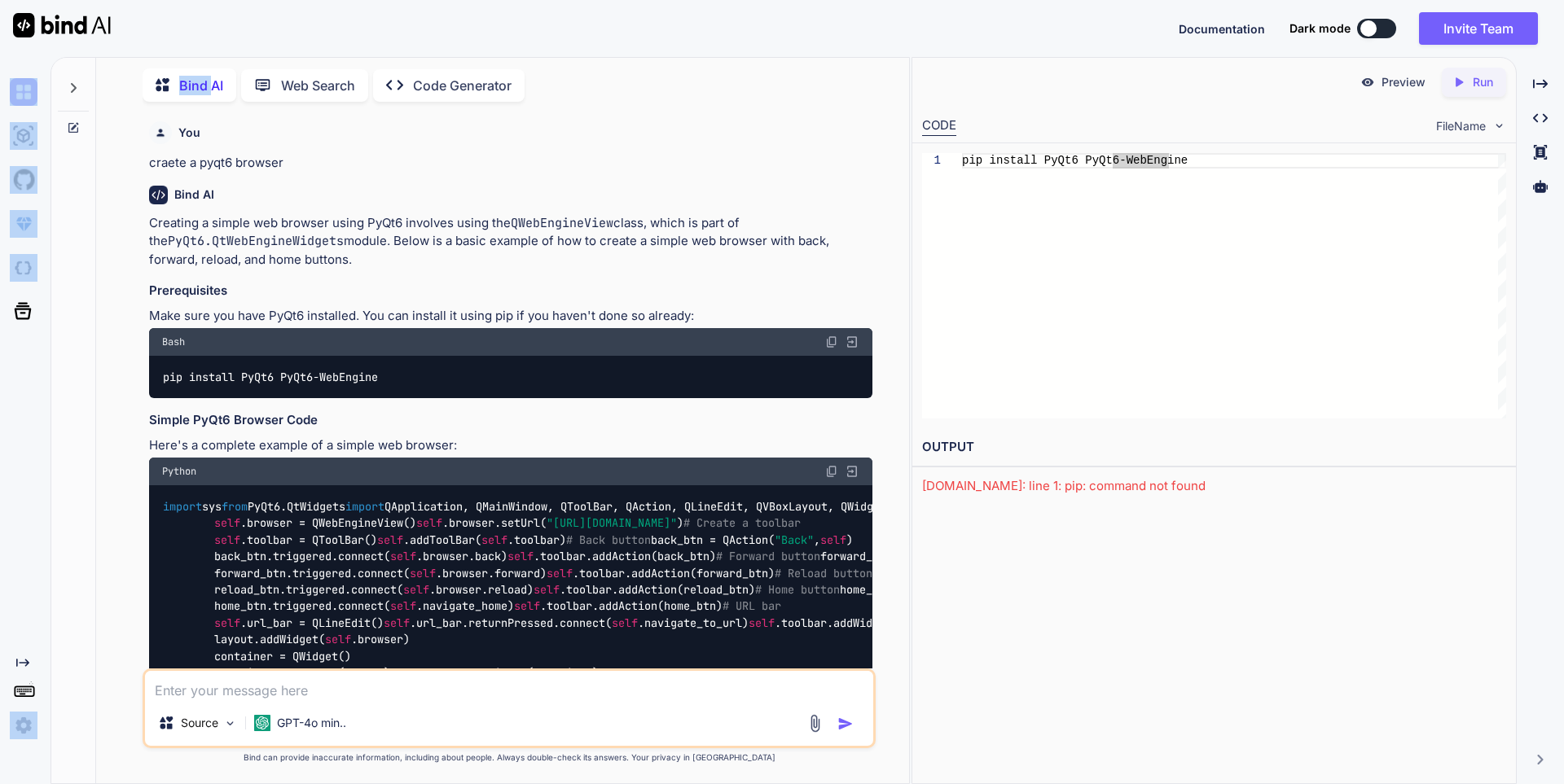
click at [19, 666] on icon "Created with Pixso." at bounding box center [22, 663] width 13 height 13
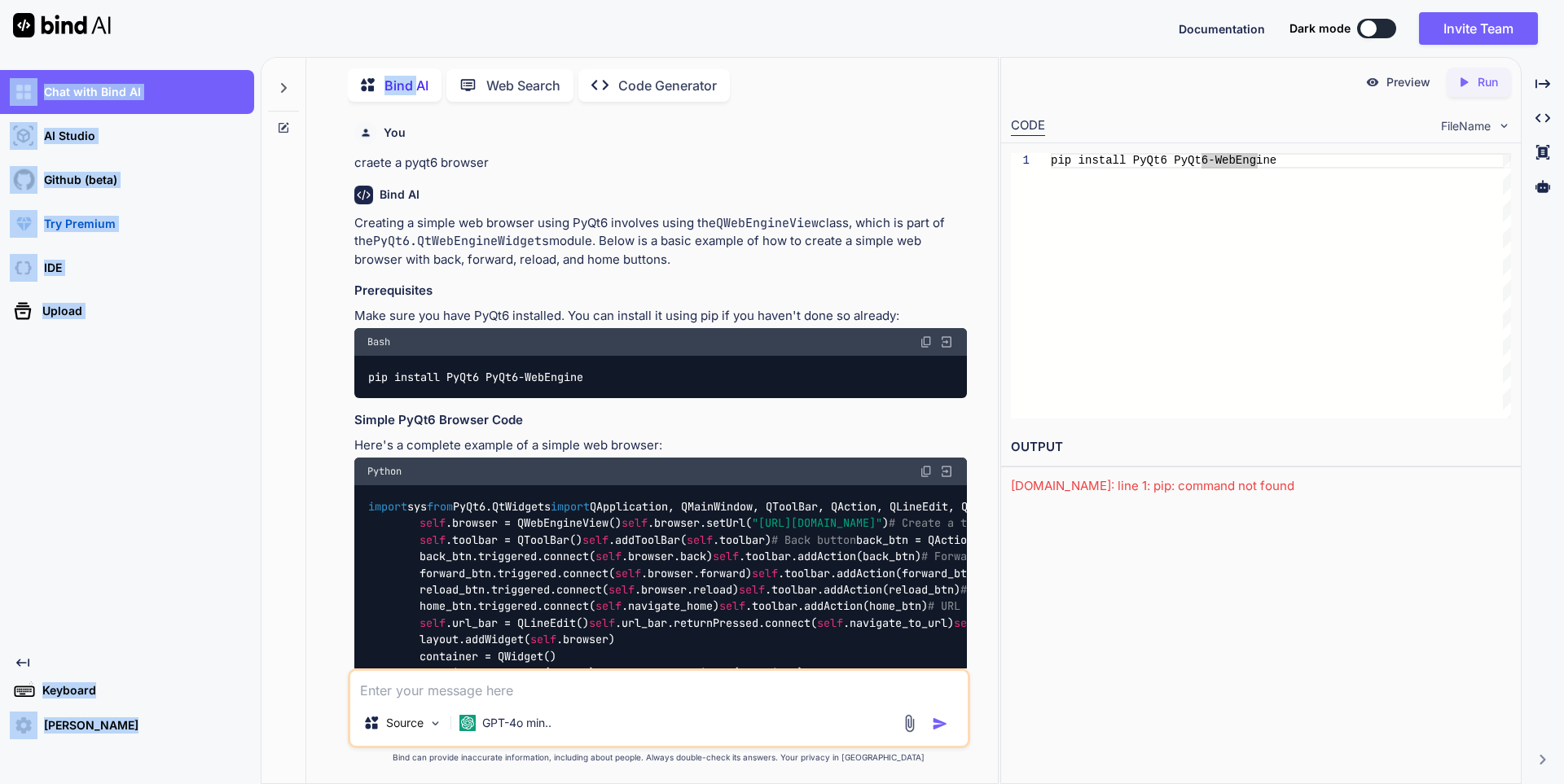
click at [263, 584] on div at bounding box center [284, 419] width 45 height 728
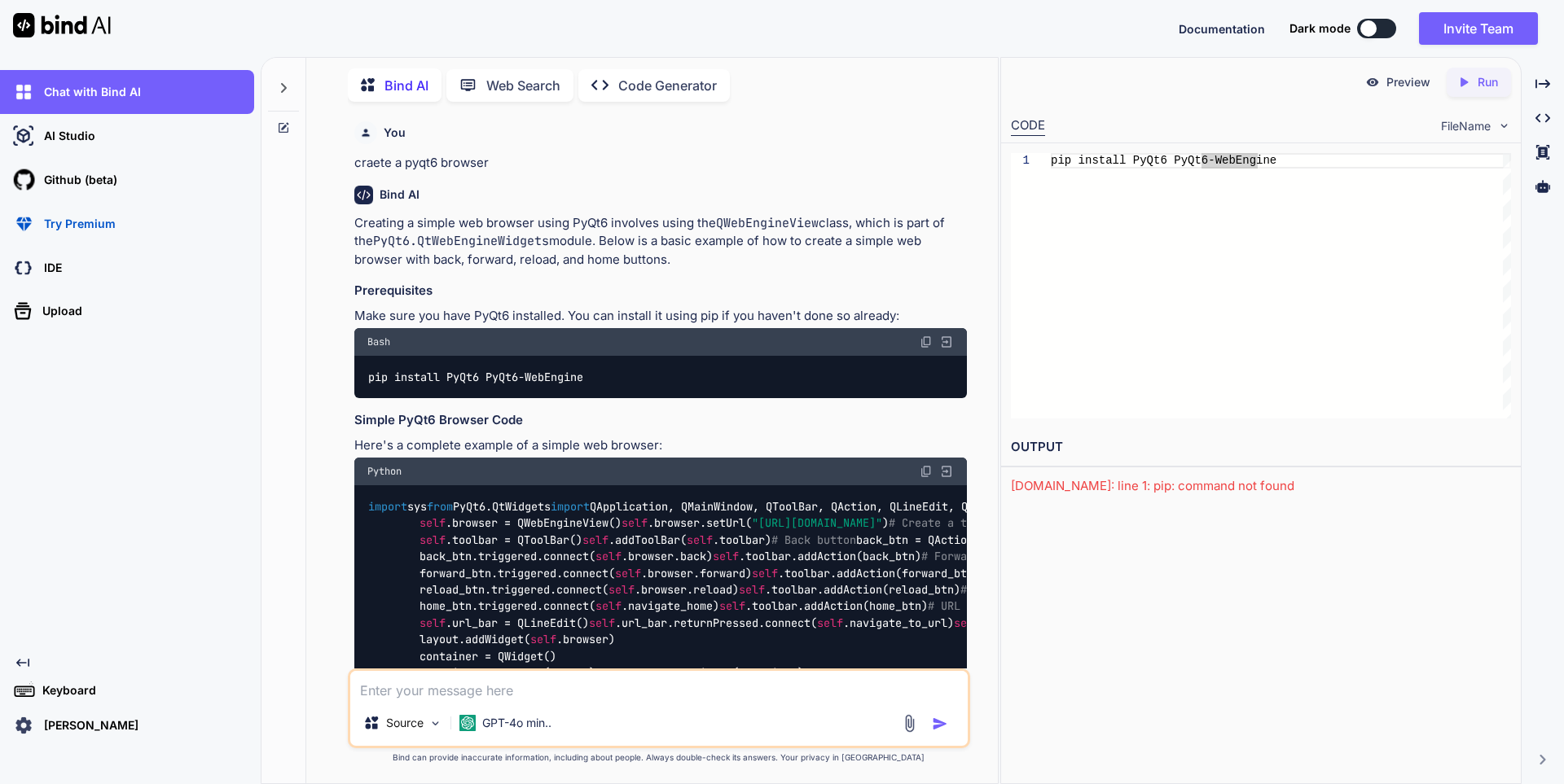
click at [161, 515] on div "Chat with Bind AI AI Studio My threads Github (beta) Try Premium IDE Upload Cre…" at bounding box center [127, 404] width 254 height 669
click at [315, 468] on div "Bind AI Web Search Created with Pixso. Code Generator You craete a pyqt6 browse…" at bounding box center [652, 422] width 691 height 722
drag, startPoint x: 187, startPoint y: 26, endPoint x: 30, endPoint y: 25, distance: 157.0
click at [30, 25] on div "Documentation Dark mode Invite Team Created with Pixso." at bounding box center [782, 28] width 1564 height 57
click at [127, 26] on div at bounding box center [65, 28] width 130 height 57
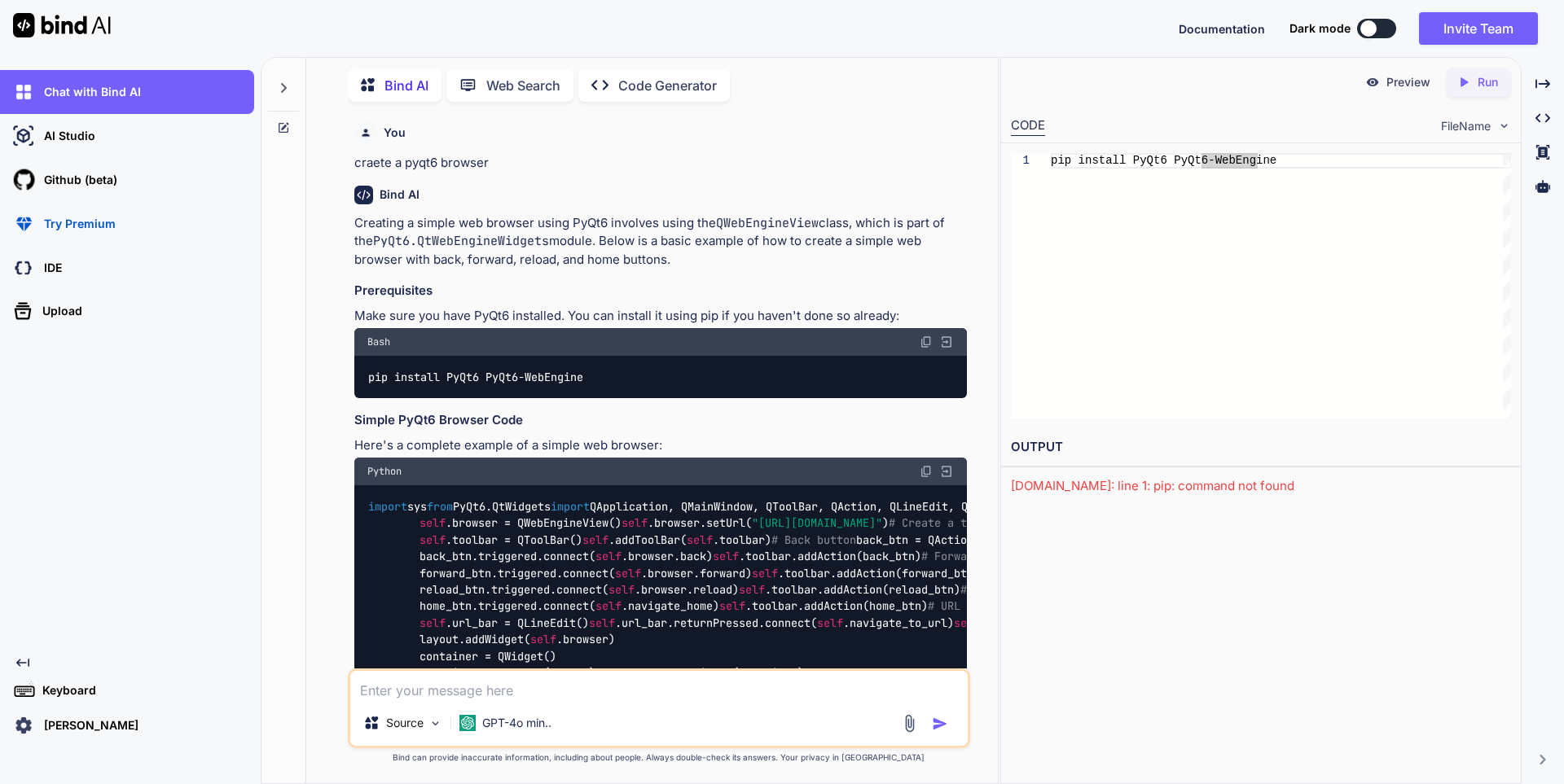
drag, startPoint x: 139, startPoint y: 27, endPoint x: 16, endPoint y: 33, distance: 123.1
click at [16, 33] on div "Documentation Dark mode Invite Team Created with Pixso." at bounding box center [782, 28] width 1564 height 57
click at [229, 47] on div "Documentation Dark mode Invite Team Created with Pixso." at bounding box center [782, 28] width 1564 height 57
drag, startPoint x: 347, startPoint y: 149, endPoint x: 526, endPoint y: 167, distance: 179.9
click at [526, 167] on div "You craete a pyqt6 browser Bind AI Creating a simple web browser using PyQt6 in…" at bounding box center [659, 449] width 622 height 669
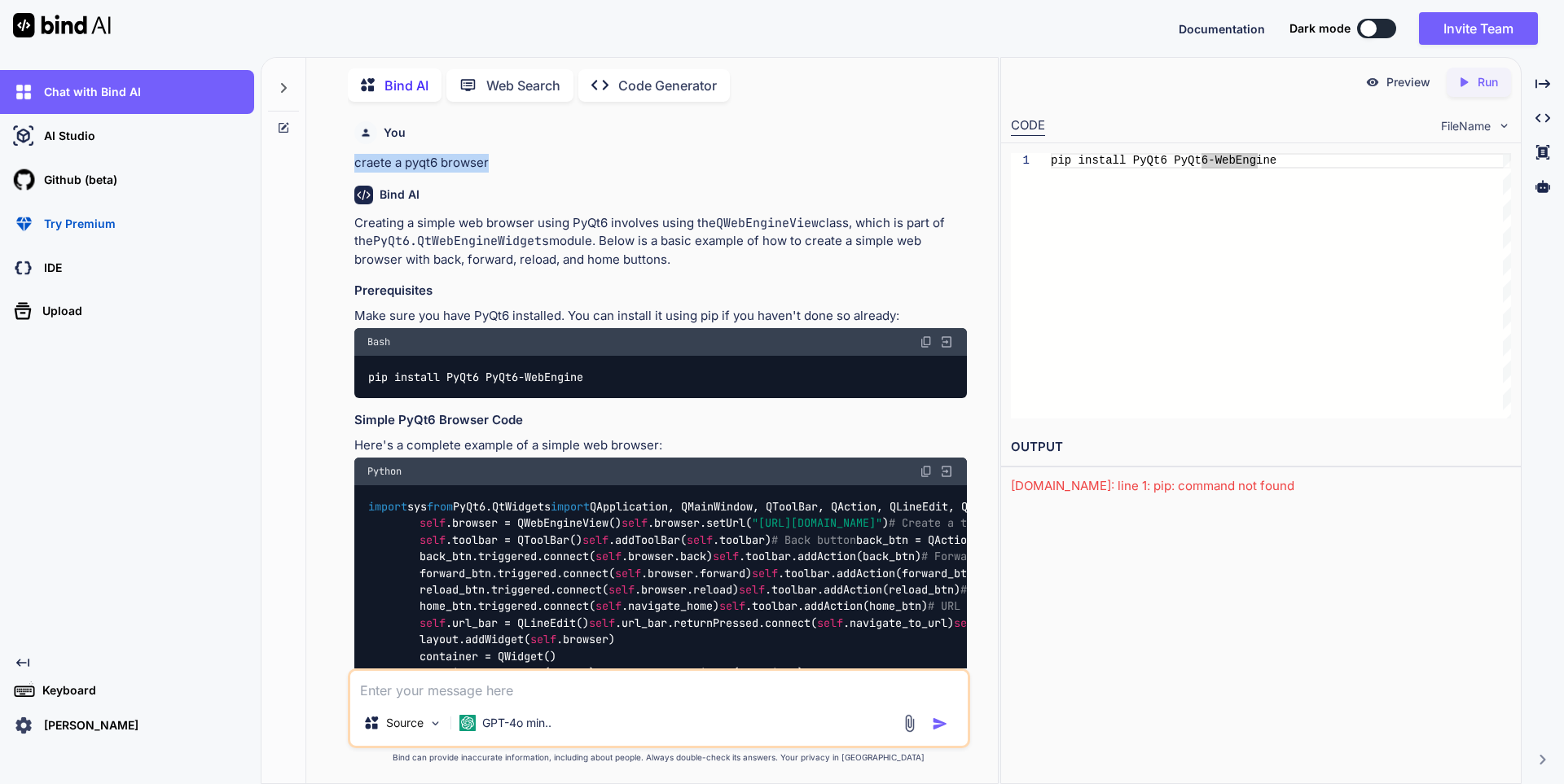
click at [526, 167] on p "craete a pyqt6 browser" at bounding box center [660, 163] width 613 height 19
drag, startPoint x: 493, startPoint y: 192, endPoint x: 334, endPoint y: 119, distance: 175.0
click at [334, 119] on div "You craete a pyqt6 browser Bind AI Creating a simple web browser using PyQt6 in…" at bounding box center [659, 449] width 678 height 669
click at [335, 119] on div "You craete a pyqt6 browser Bind AI Creating a simple web browser using PyQt6 in…" at bounding box center [659, 449] width 678 height 669
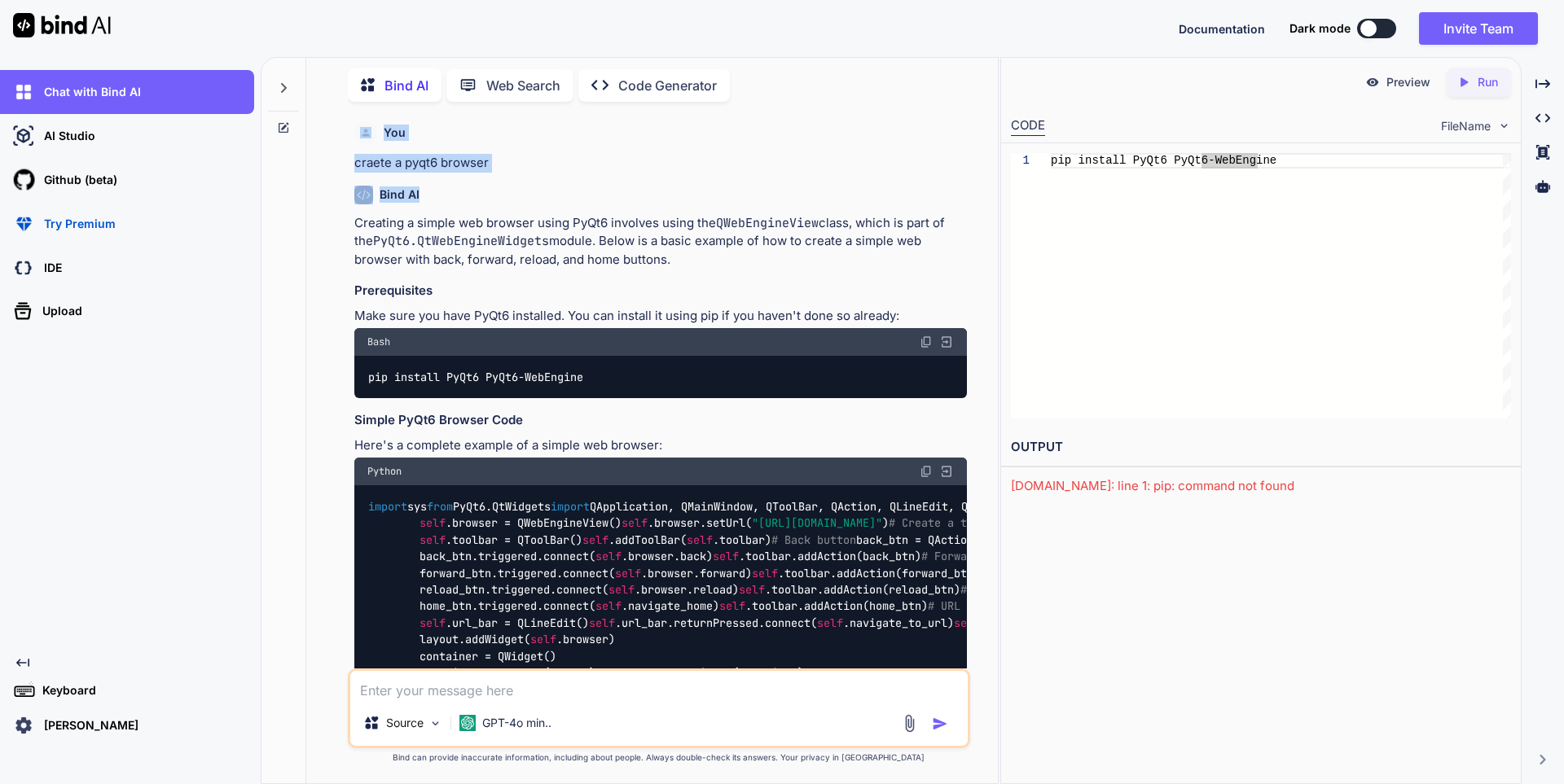
click at [345, 123] on div "You craete a pyqt6 browser Bind AI Creating a simple web browser using PyQt6 in…" at bounding box center [659, 449] width 678 height 669
drag, startPoint x: 354, startPoint y: 128, endPoint x: 455, endPoint y: 223, distance: 138.7
click at [455, 223] on div "You craete a pyqt6 browser Bind AI Creating a simple web browser using PyQt6 in…" at bounding box center [660, 391] width 619 height 554
click at [455, 223] on p "Creating a simple web browser using PyQt6 involves using the QWebEngineView cla…" at bounding box center [660, 241] width 613 height 55
drag, startPoint x: 676, startPoint y: 262, endPoint x: 345, endPoint y: 137, distance: 353.8
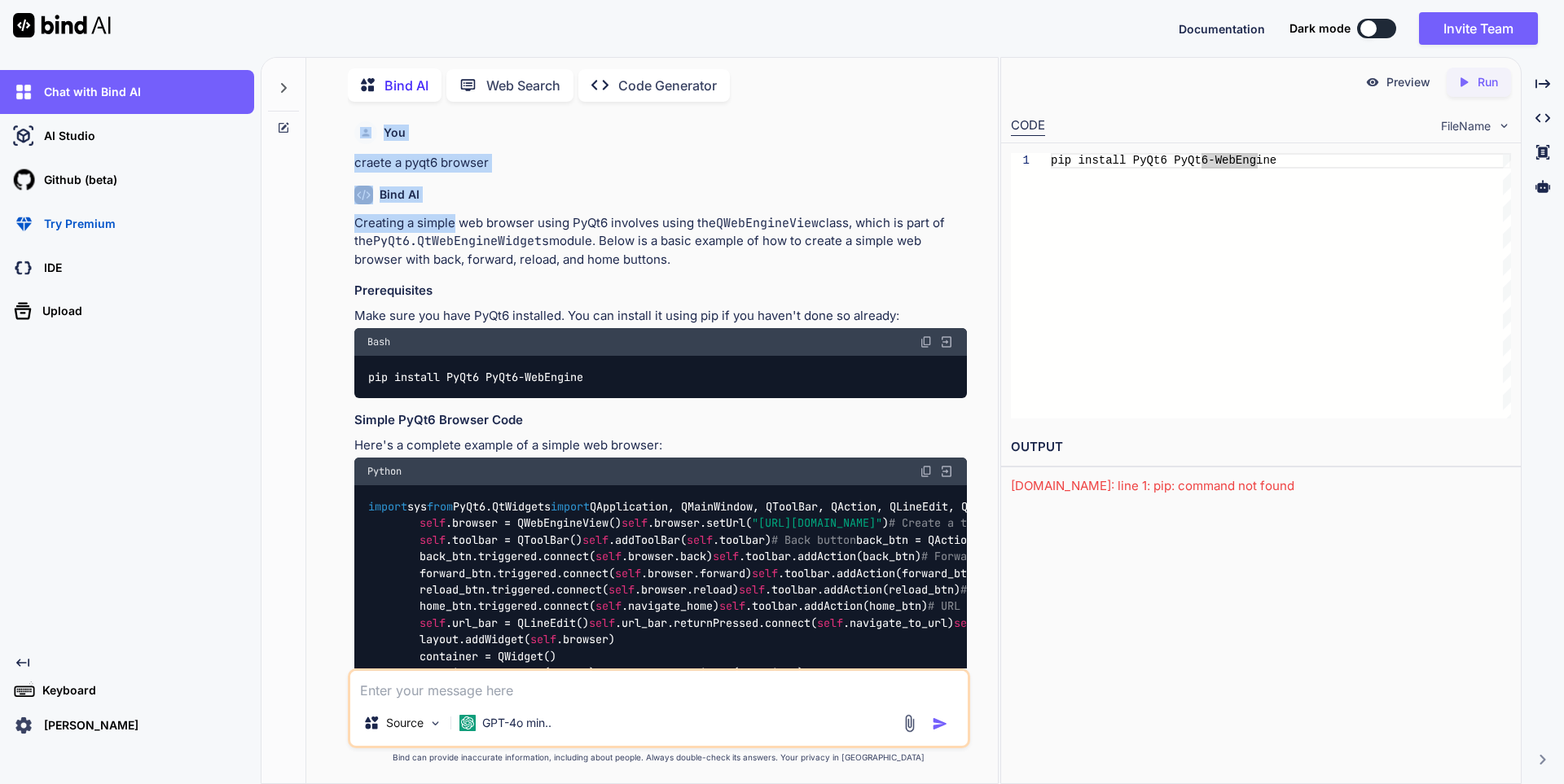
click at [345, 137] on div "You craete a pyqt6 browser Bind AI Creating a simple web browser using PyQt6 in…" at bounding box center [659, 449] width 678 height 669
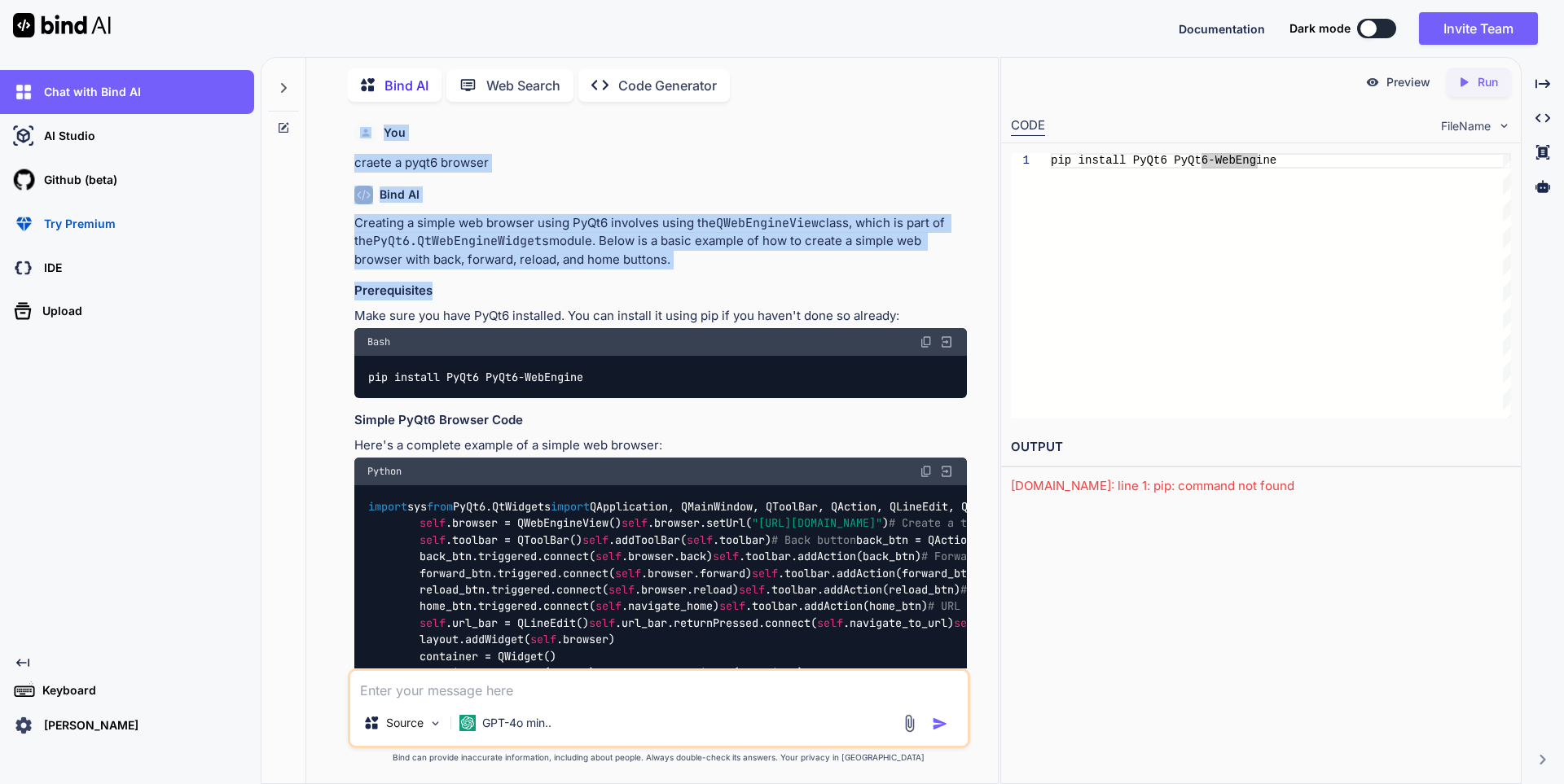
drag, startPoint x: 439, startPoint y: 166, endPoint x: 690, endPoint y: 285, distance: 277.8
click at [690, 285] on div "You craete a pyqt6 browser Bind AI Creating a simple web browser using PyQt6 in…" at bounding box center [660, 391] width 619 height 554
click at [690, 285] on h3 "Prerequisites" at bounding box center [660, 291] width 613 height 19
drag, startPoint x: 689, startPoint y: 264, endPoint x: 360, endPoint y: 138, distance: 352.3
click at [360, 138] on div "You craete a pyqt6 browser Bind AI Creating a simple web browser using PyQt6 in…" at bounding box center [660, 391] width 619 height 554
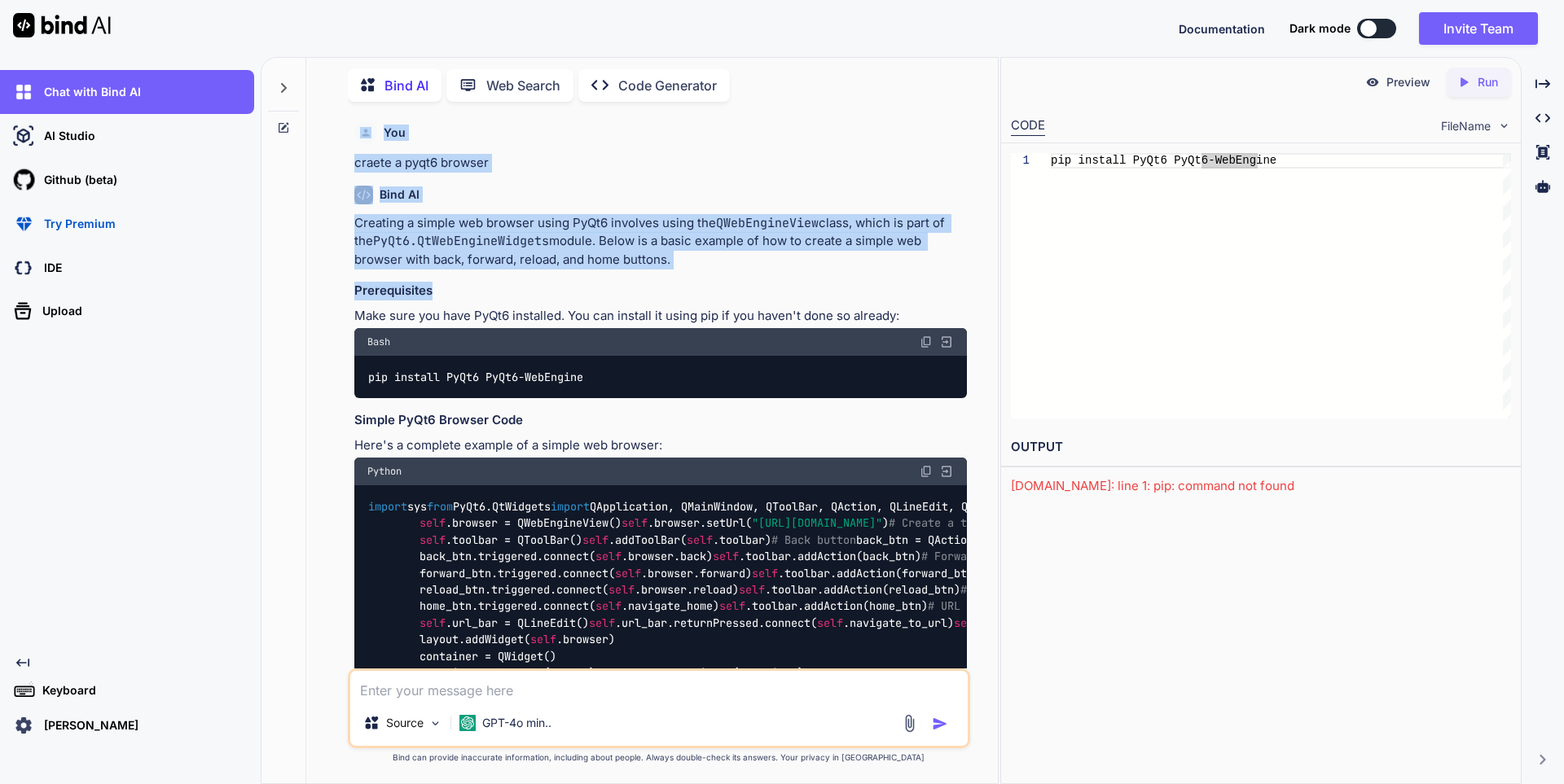
click at [360, 138] on img at bounding box center [366, 132] width 11 height 11
click at [365, 143] on div at bounding box center [365, 132] width 22 height 22
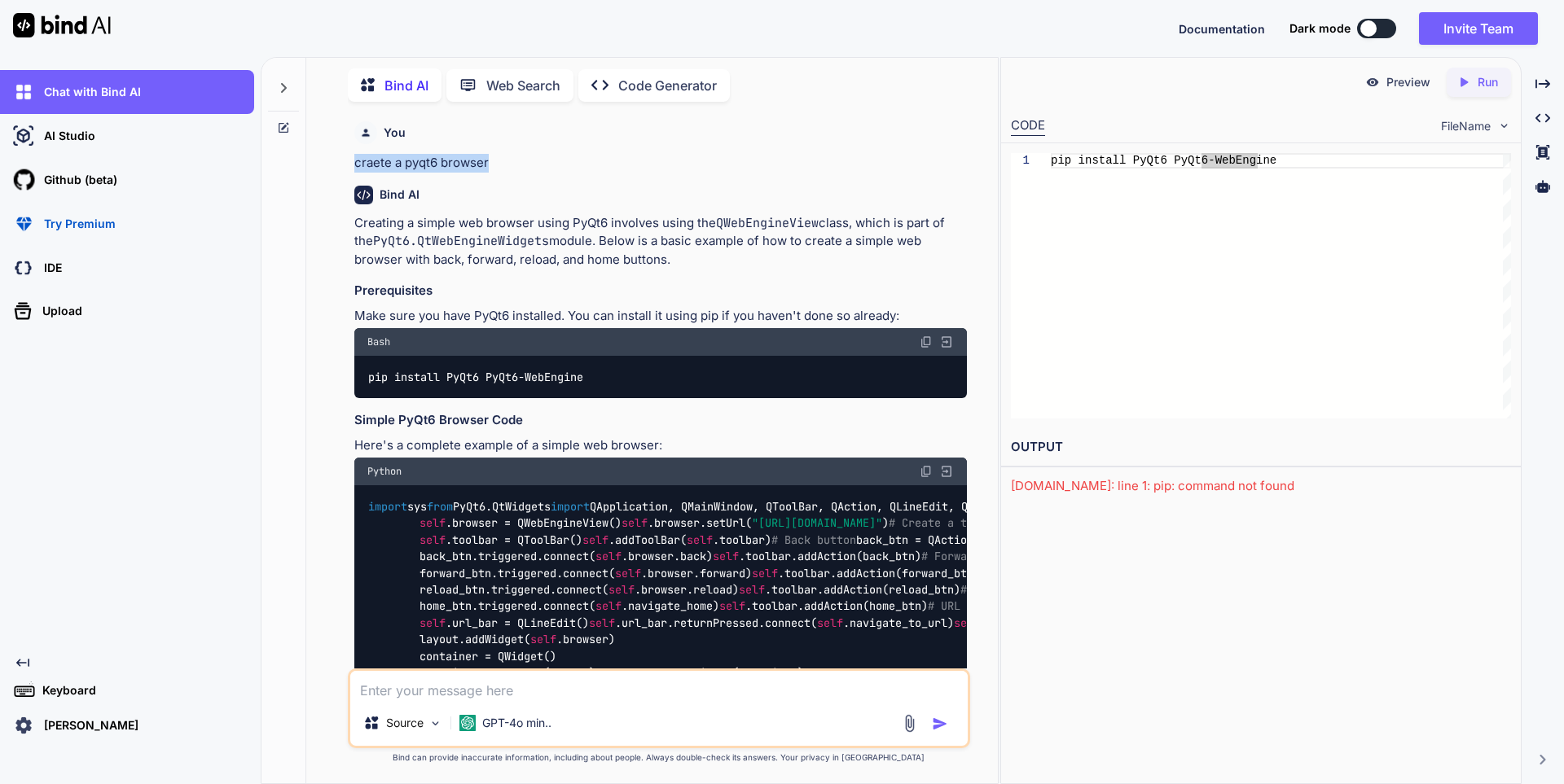
drag, startPoint x: 354, startPoint y: 164, endPoint x: 557, endPoint y: 168, distance: 203.0
click at [557, 168] on p "craete a pyqt6 browser" at bounding box center [660, 163] width 613 height 19
